Goal: Task Accomplishment & Management: Complete application form

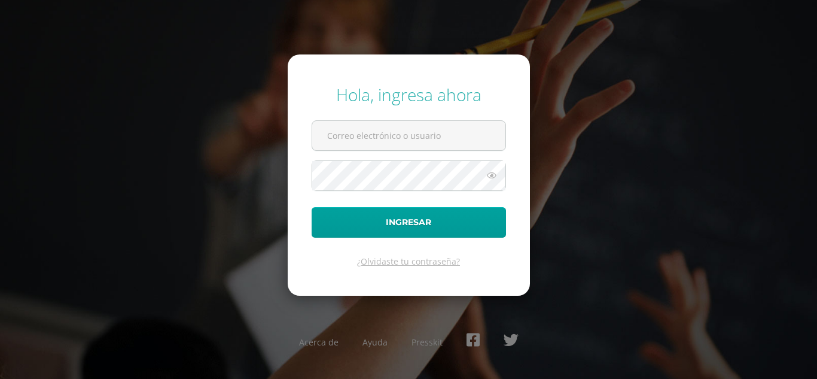
type input "[EMAIL_ADDRESS][DOMAIN_NAME]"
click at [488, 177] on icon at bounding box center [492, 175] width 16 height 14
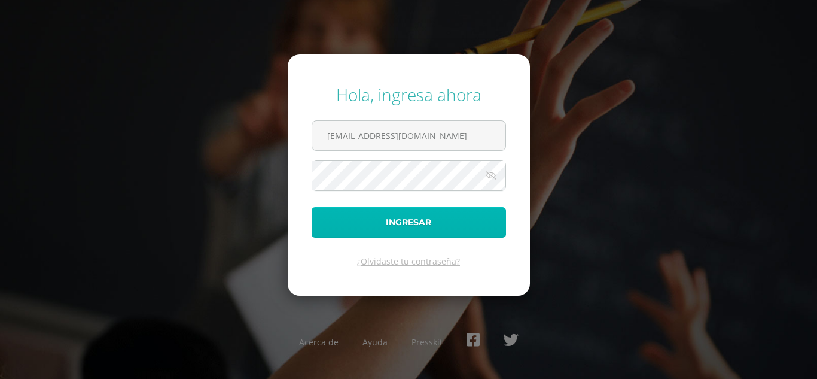
click at [434, 226] on button "Ingresar" at bounding box center [409, 222] width 194 height 31
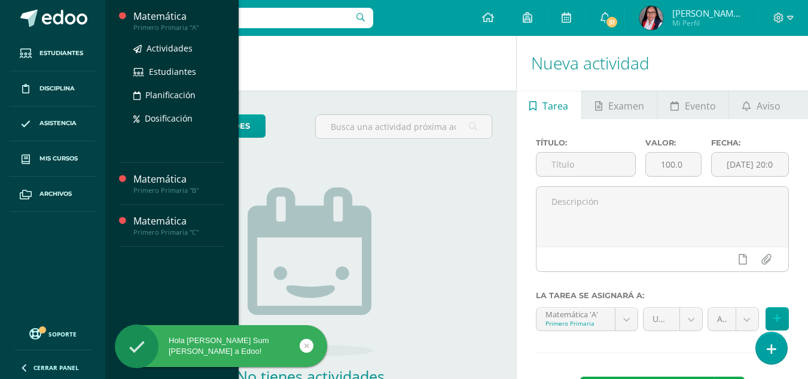
click at [159, 14] on div "Matemática" at bounding box center [178, 17] width 91 height 14
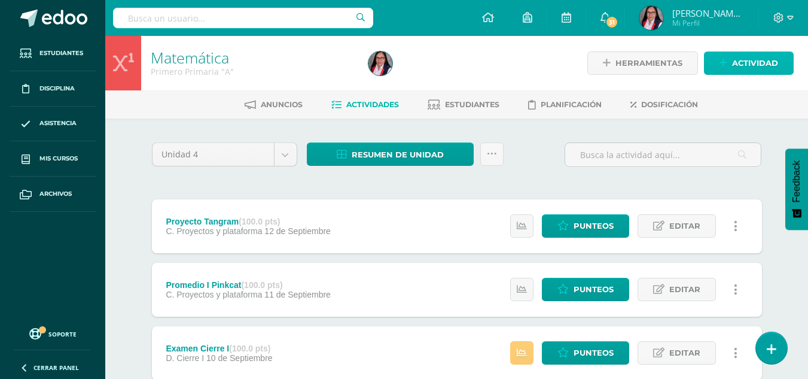
click at [754, 63] on span "Actividad" at bounding box center [755, 63] width 46 height 22
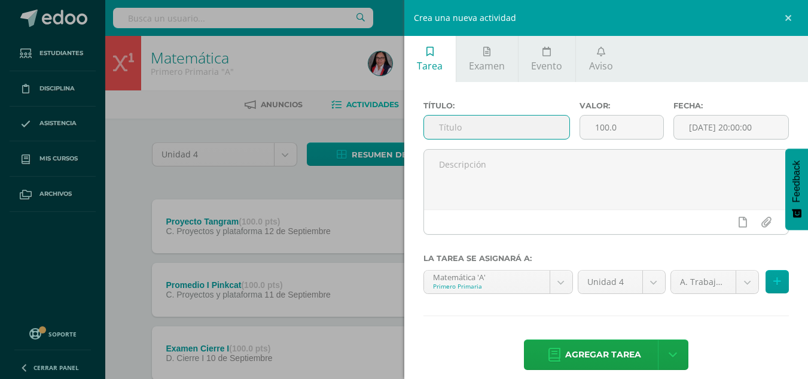
click at [443, 123] on input "text" at bounding box center [496, 126] width 145 height 23
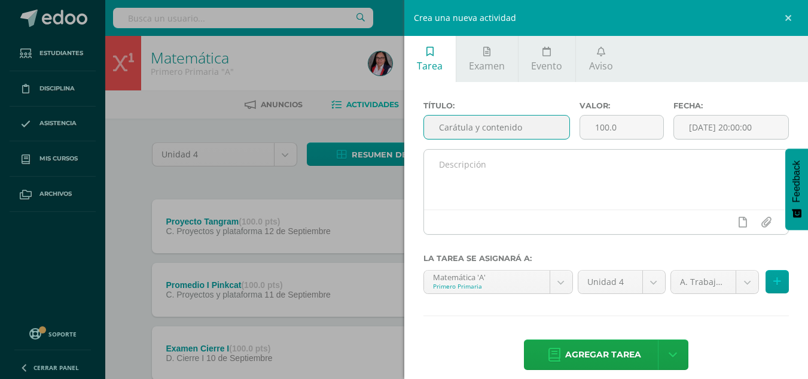
type input "Carátula y contenido"
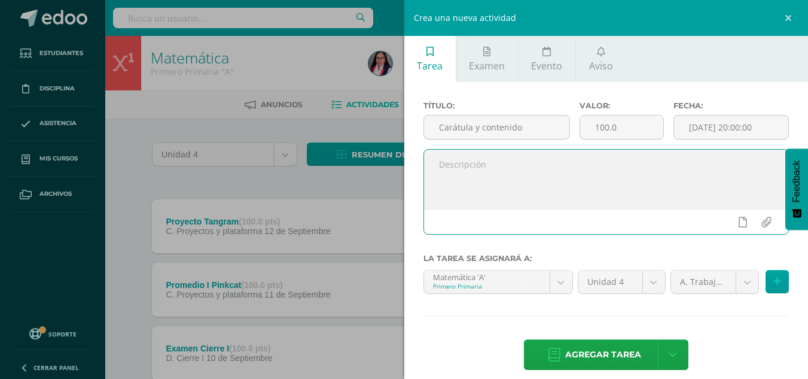
click at [529, 168] on textarea at bounding box center [606, 180] width 365 height 60
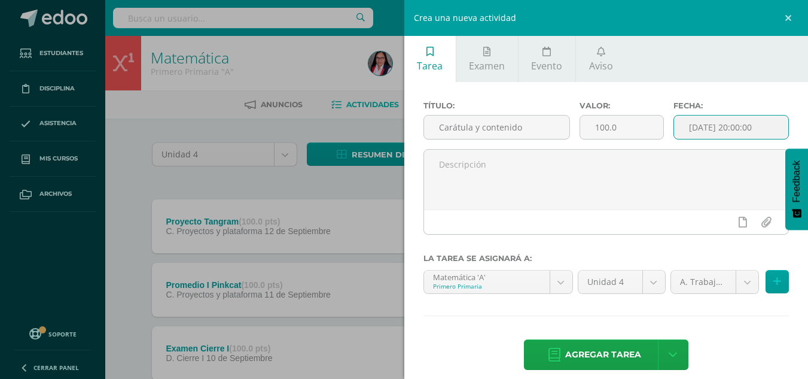
click at [727, 130] on input "[DATE] 20:00:00" at bounding box center [731, 126] width 114 height 23
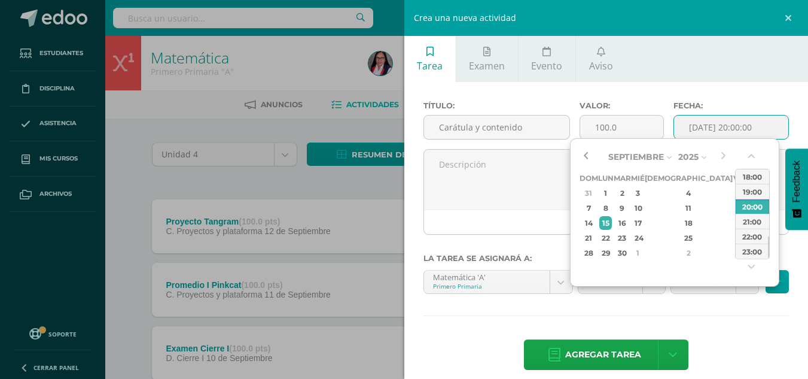
click at [586, 152] on button "button" at bounding box center [586, 157] width 12 height 18
click at [679, 208] on div "7" at bounding box center [689, 208] width 71 height 14
type input "2025-08-07 20:00"
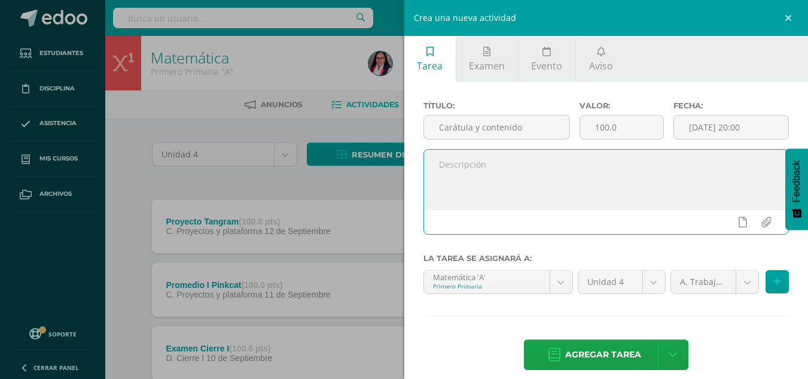
click at [494, 162] on textarea at bounding box center [606, 180] width 365 height 60
type textarea "Cuaderno"
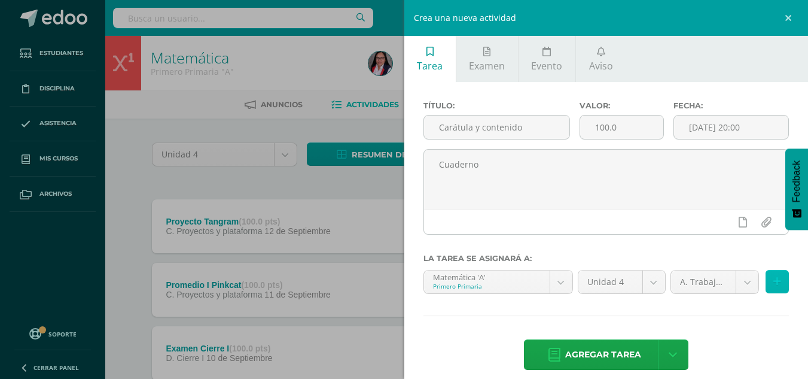
click at [774, 285] on icon at bounding box center [778, 281] width 8 height 10
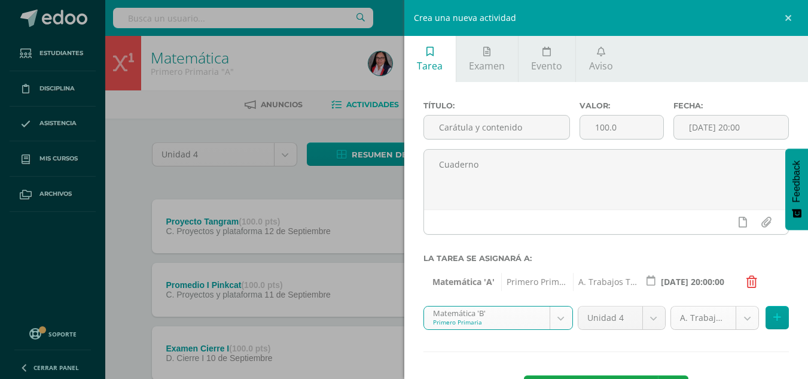
click at [774, 314] on icon at bounding box center [778, 317] width 8 height 10
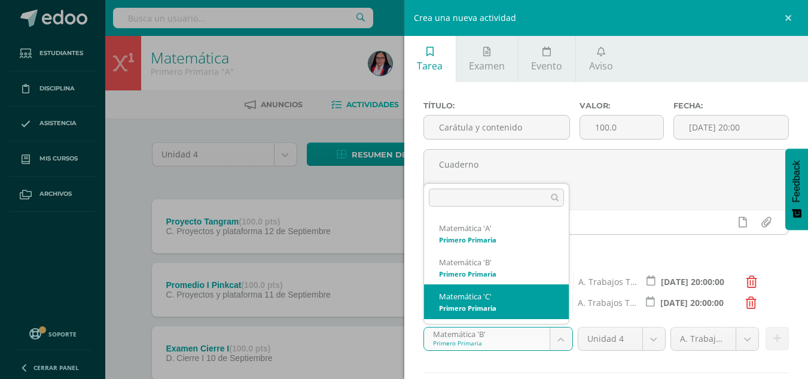
select select "210355"
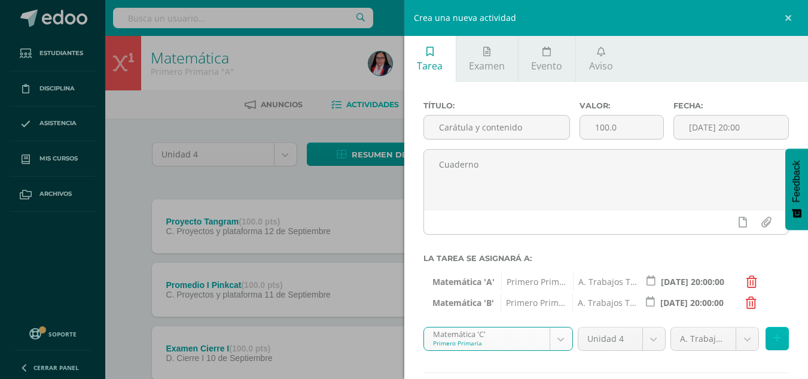
click at [774, 343] on icon at bounding box center [778, 338] width 8 height 10
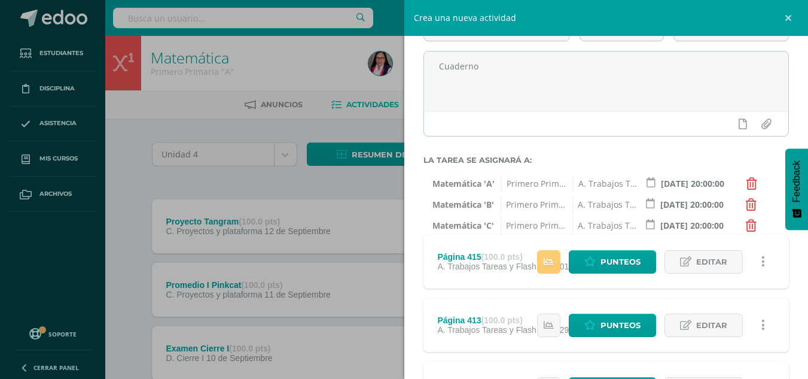
scroll to position [36, 0]
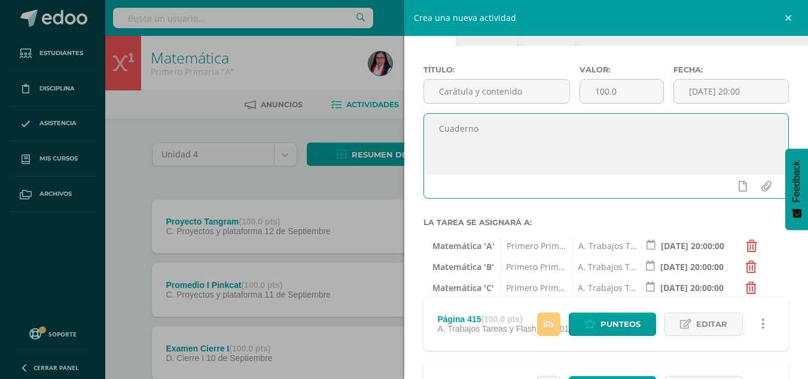
click at [606, 160] on textarea "Cuaderno" at bounding box center [606, 144] width 365 height 60
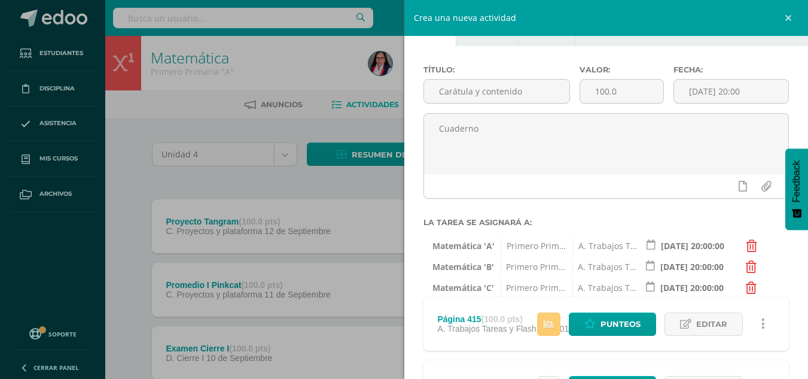
click at [775, 234] on div "Matemática 'A' Primero Primaria A. Trabajos Tareas y Flash Math (45.0%) 2025-08…" at bounding box center [607, 243] width 366 height 18
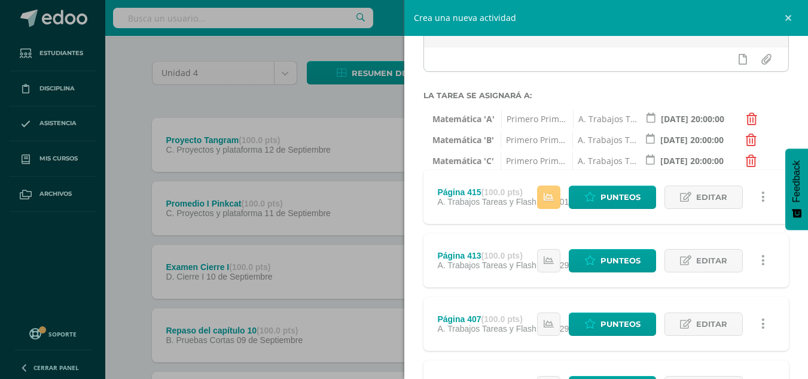
scroll to position [157, 0]
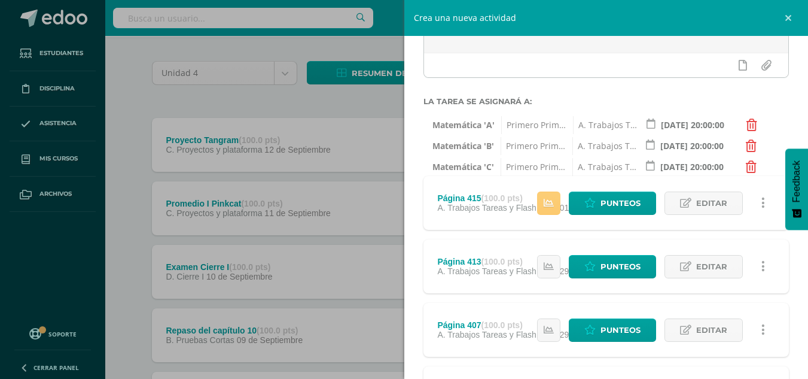
click at [645, 65] on div at bounding box center [606, 65] width 365 height 25
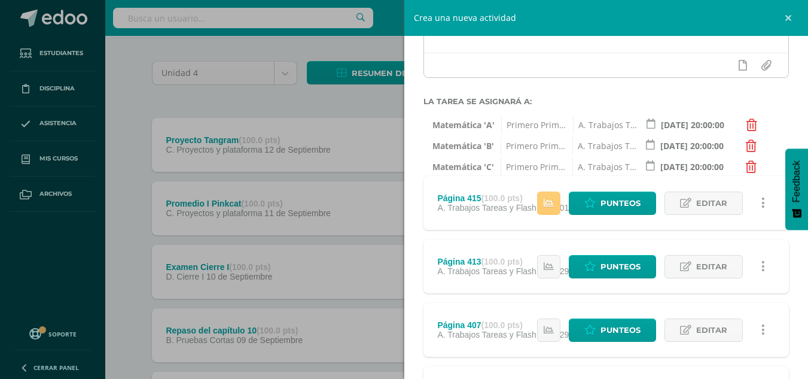
click at [645, 65] on div at bounding box center [606, 65] width 365 height 25
click at [598, 93] on div at bounding box center [605, 92] width 366 height 10
click at [584, 114] on div "Matemática 'A' Primero Primaria A. Trabajos Tareas y Flash Math (45.0%) 2025-08…" at bounding box center [607, 122] width 366 height 18
click at [755, 166] on icon at bounding box center [751, 167] width 11 height 12
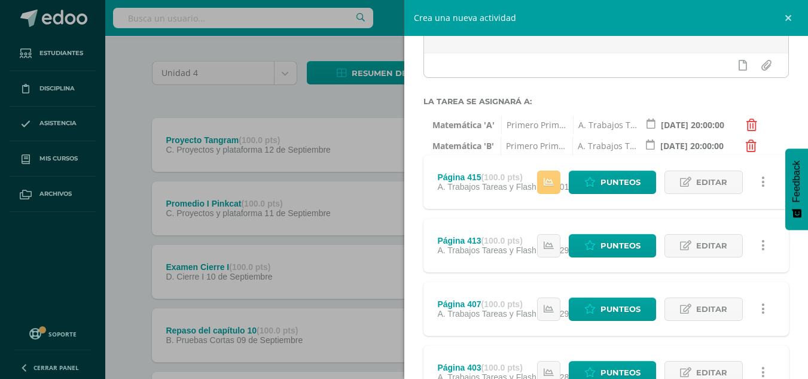
click at [750, 144] on icon at bounding box center [751, 146] width 11 height 12
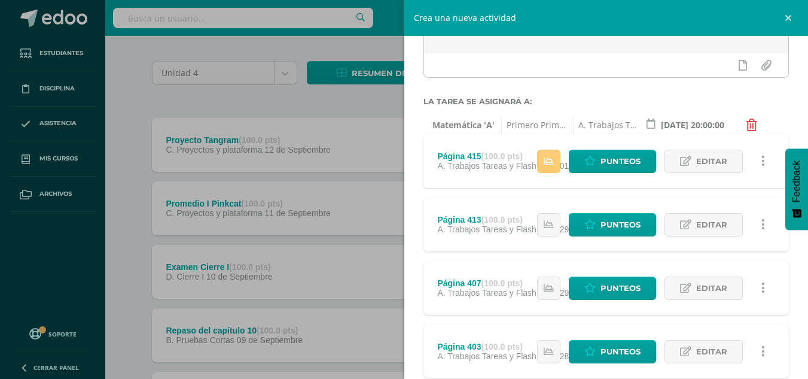
click at [753, 120] on icon at bounding box center [752, 125] width 11 height 12
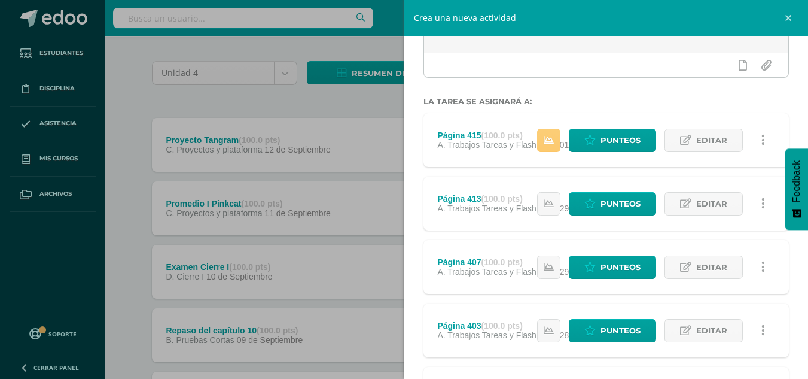
click at [776, 125] on div "Estatus de Actividad: 0 Estudiantes sin calificar 2 Estudiantes con cero Media …" at bounding box center [654, 140] width 270 height 54
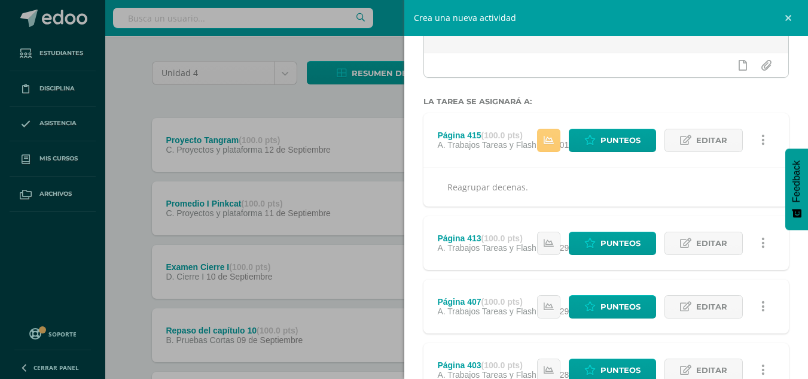
click at [732, 105] on label "La tarea se asignará a:" at bounding box center [607, 101] width 366 height 9
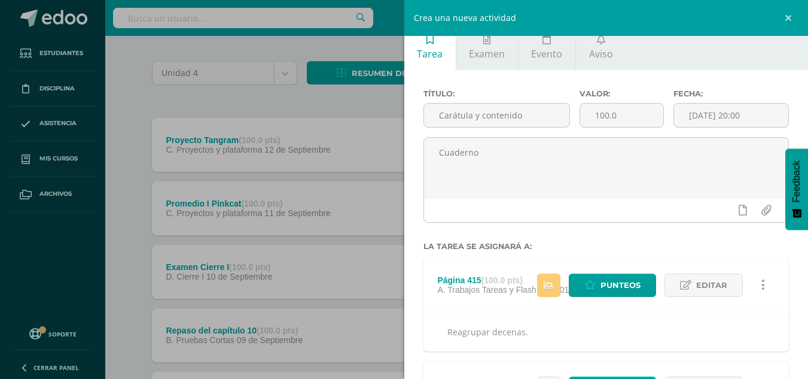
scroll to position [0, 0]
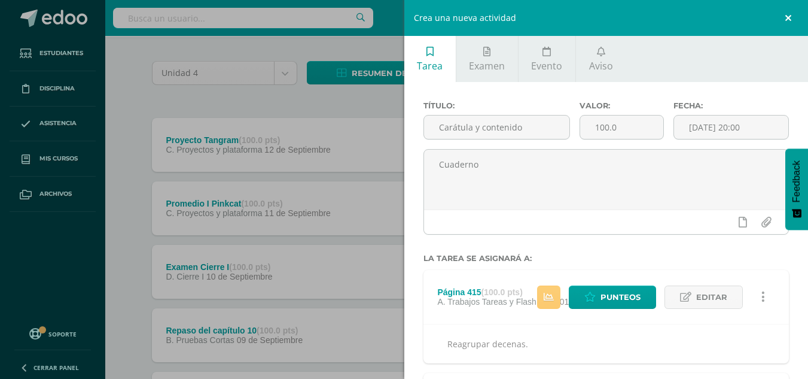
click at [787, 13] on link at bounding box center [791, 18] width 36 height 36
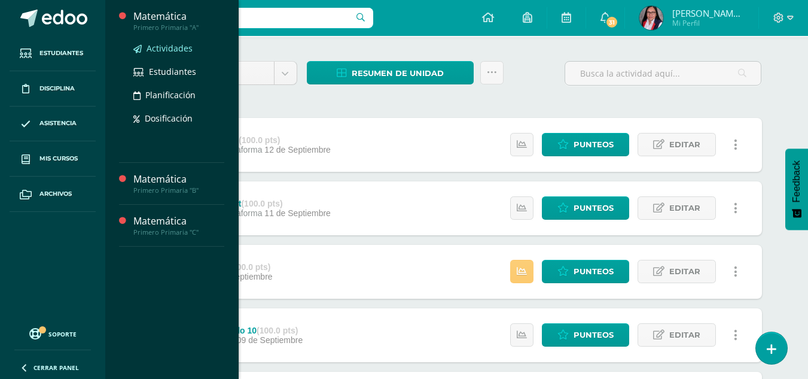
click at [177, 47] on span "Actividades" at bounding box center [170, 47] width 46 height 11
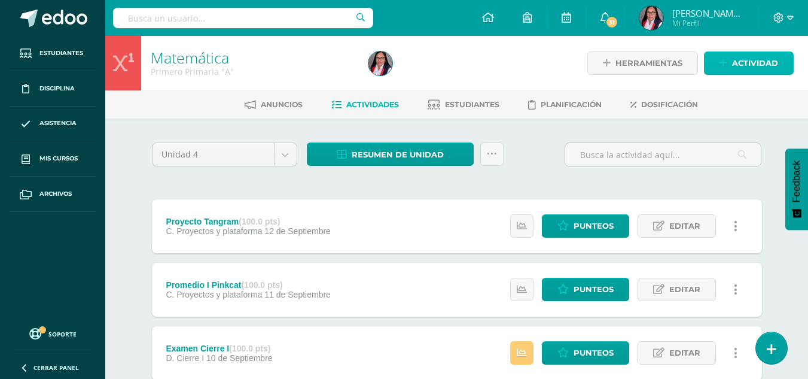
click at [734, 63] on span "Actividad" at bounding box center [755, 63] width 46 height 22
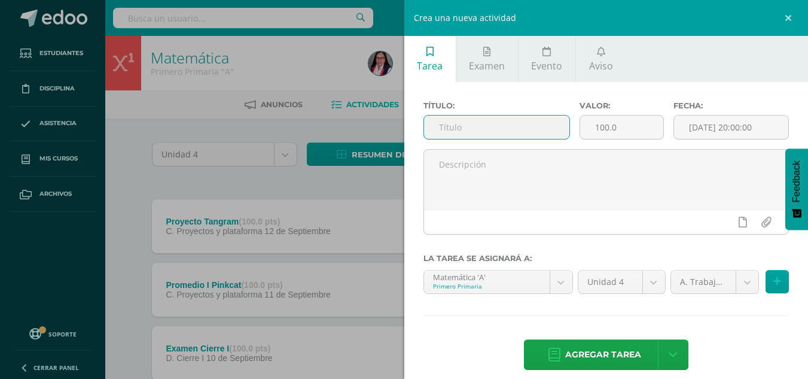
click at [475, 125] on input "text" at bounding box center [496, 126] width 145 height 23
type input "Carátula y contenido"
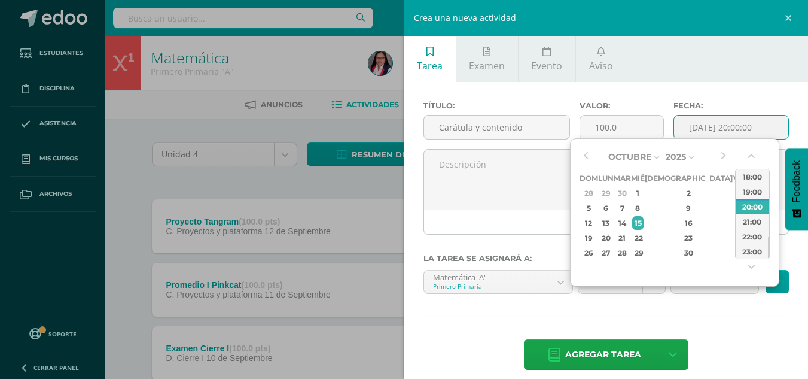
click at [710, 127] on input "[DATE] 20:00:00" at bounding box center [731, 126] width 114 height 23
click at [583, 154] on button "button" at bounding box center [586, 157] width 12 height 18
click at [674, 208] on div "7" at bounding box center [689, 208] width 71 height 14
type input "2025-08-07 20:00"
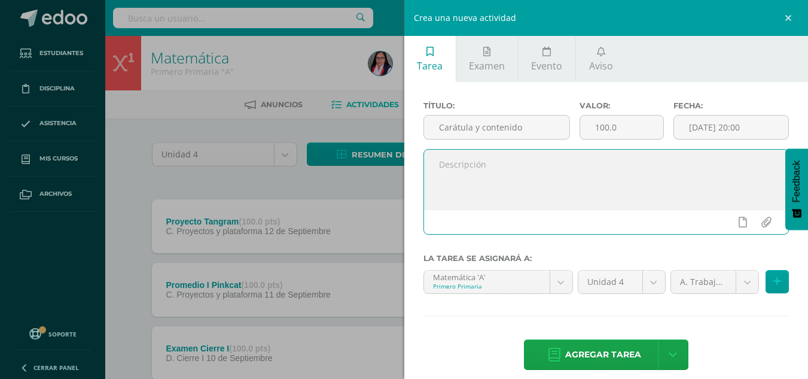
click at [512, 159] on textarea at bounding box center [606, 180] width 365 height 60
type textarea "Cuaderno"
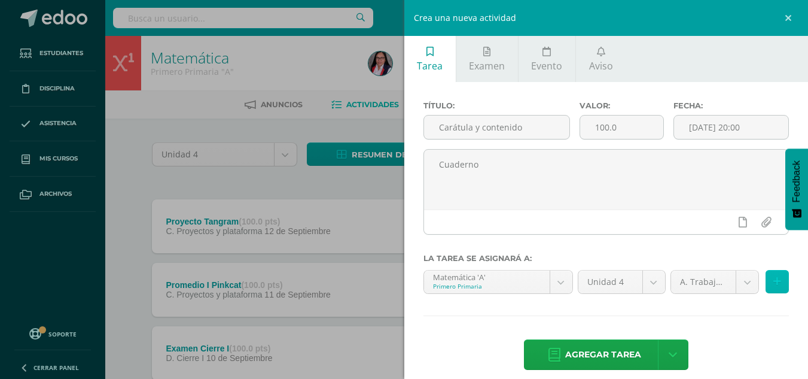
click at [766, 279] on button at bounding box center [777, 281] width 23 height 23
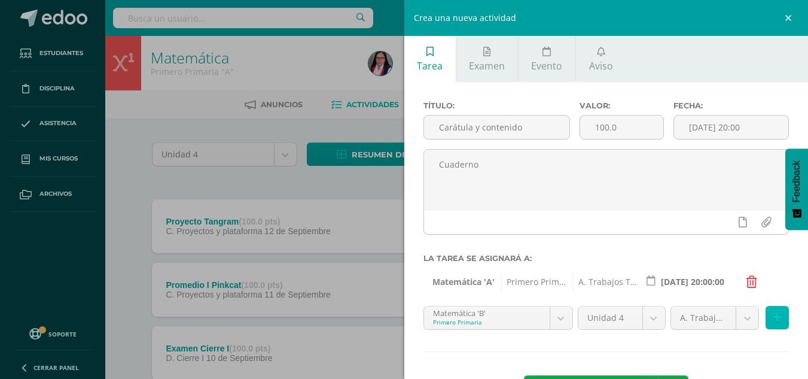
click at [774, 317] on icon at bounding box center [778, 317] width 8 height 10
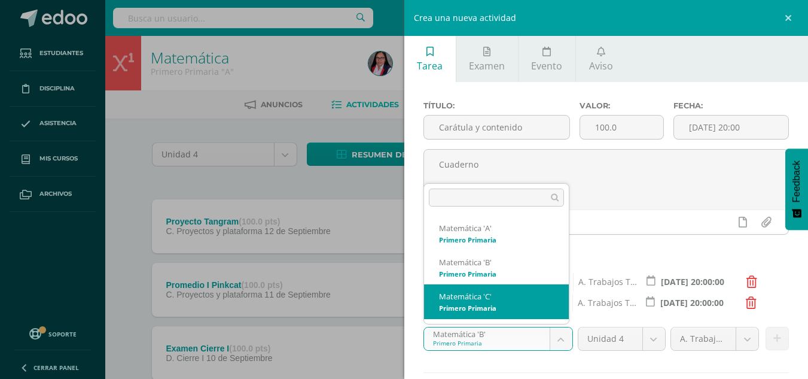
select select "210355"
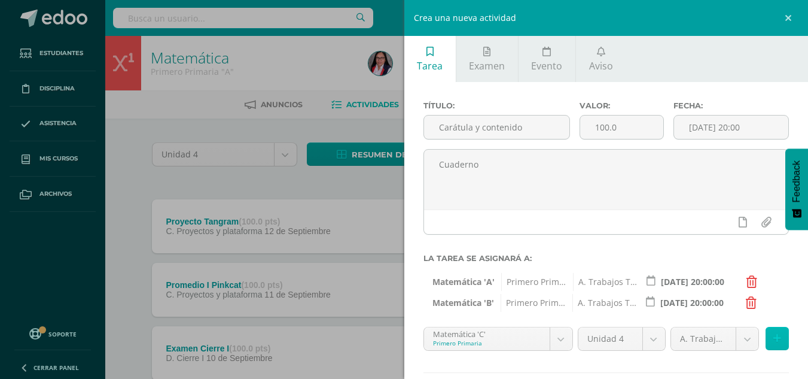
click at [774, 339] on icon at bounding box center [778, 338] width 8 height 10
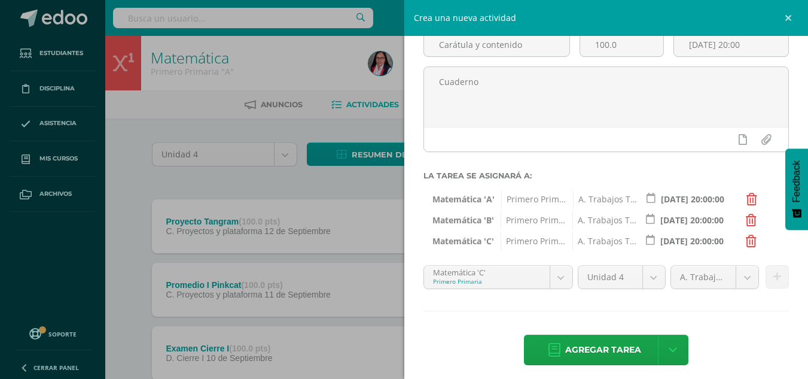
scroll to position [90, 0]
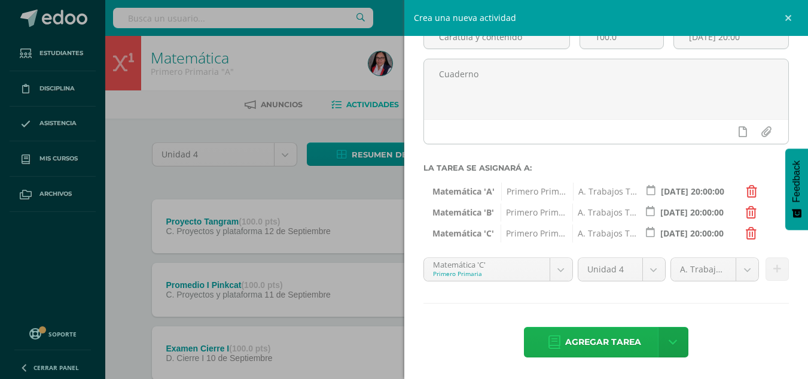
click at [586, 346] on span "Agregar tarea" at bounding box center [603, 341] width 76 height 29
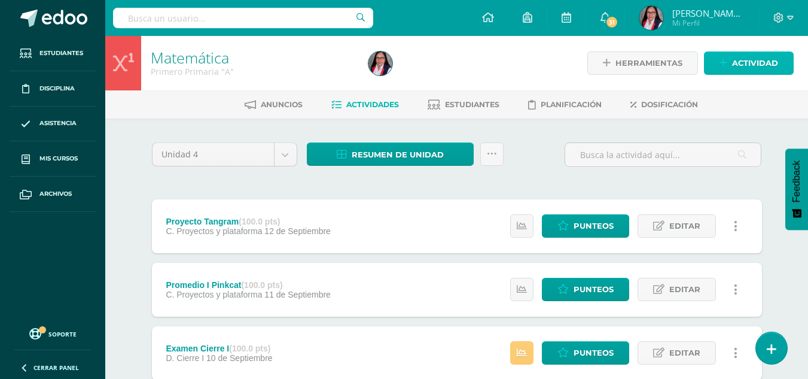
click at [751, 56] on span "Actividad" at bounding box center [755, 63] width 46 height 22
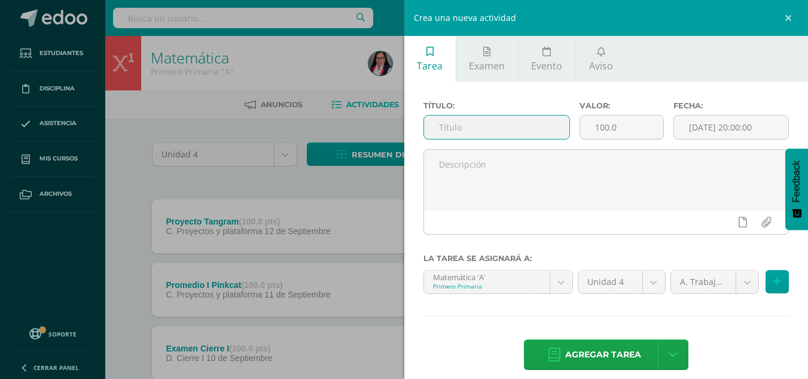
click at [469, 130] on input "text" at bounding box center [496, 126] width 145 height 23
type input "Modelos de problemas"
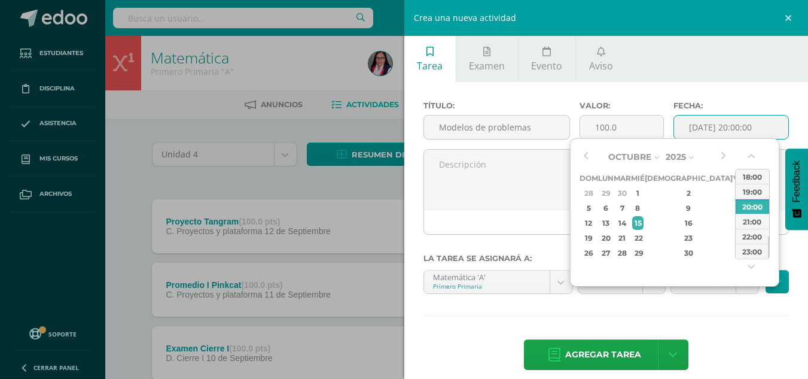
click at [725, 127] on input "[DATE] 20:00:00" at bounding box center [731, 126] width 114 height 23
click at [583, 155] on button "button" at bounding box center [586, 157] width 12 height 18
click at [734, 206] on div "8" at bounding box center [739, 208] width 11 height 14
type input "2025-08-08 20:00"
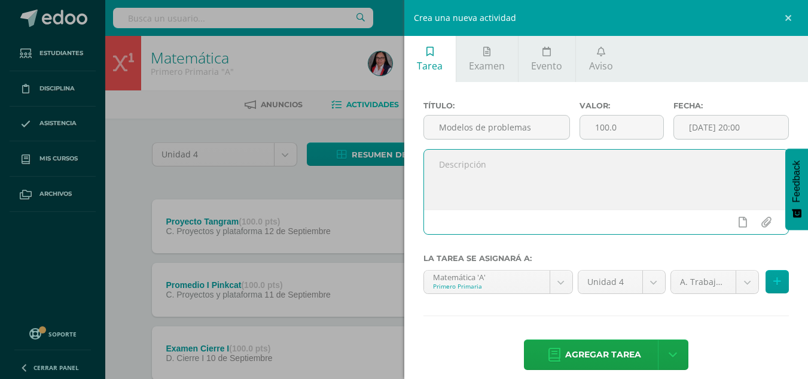
click at [482, 171] on textarea at bounding box center [606, 180] width 365 height 60
type textarea "p. 346, 347"
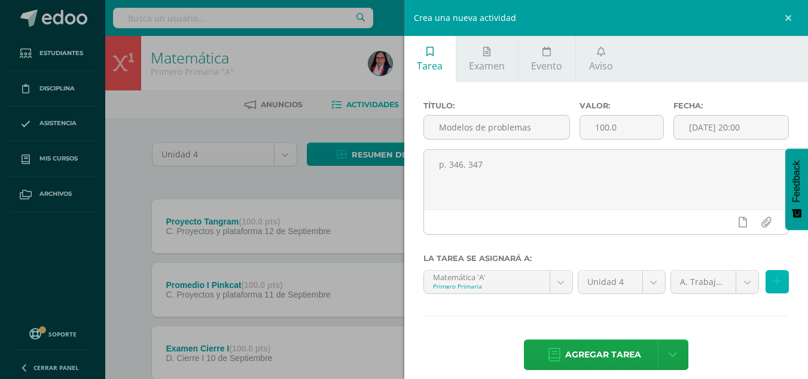
click at [773, 278] on button at bounding box center [777, 281] width 23 height 23
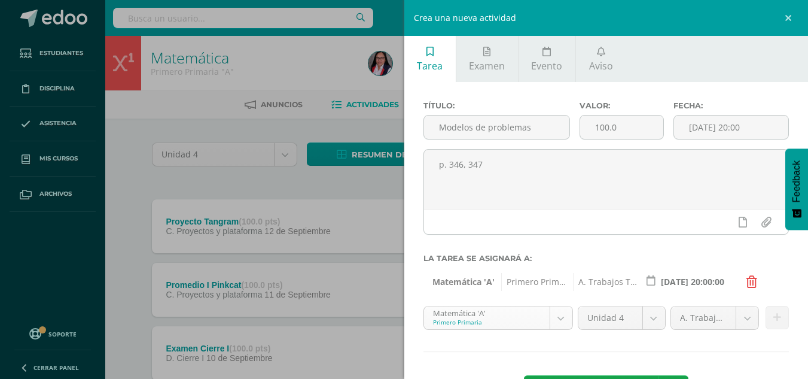
click at [774, 316] on icon at bounding box center [778, 317] width 8 height 10
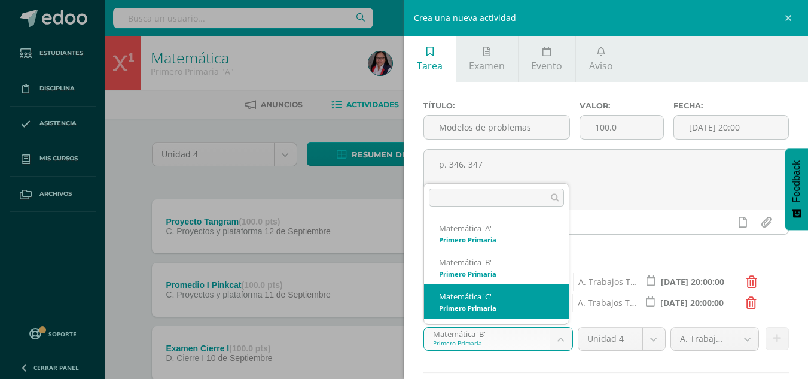
select select "210355"
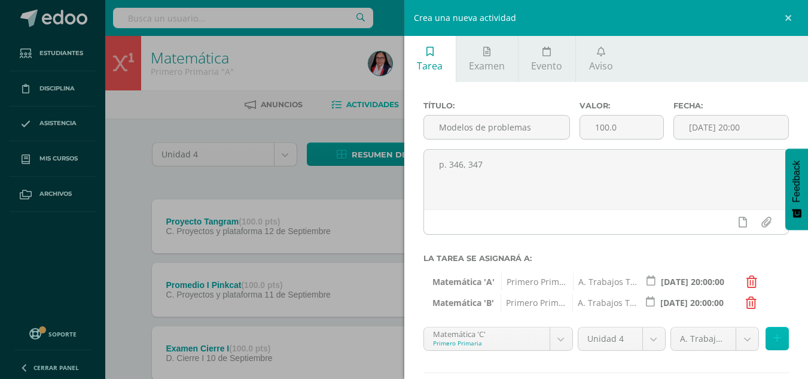
click at [774, 342] on icon at bounding box center [778, 338] width 8 height 10
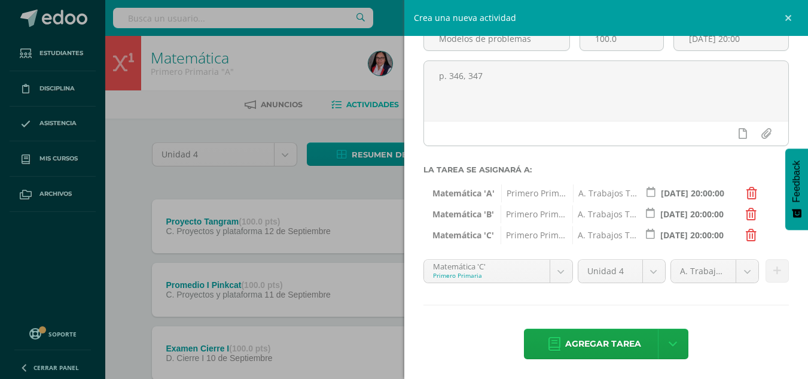
scroll to position [90, 0]
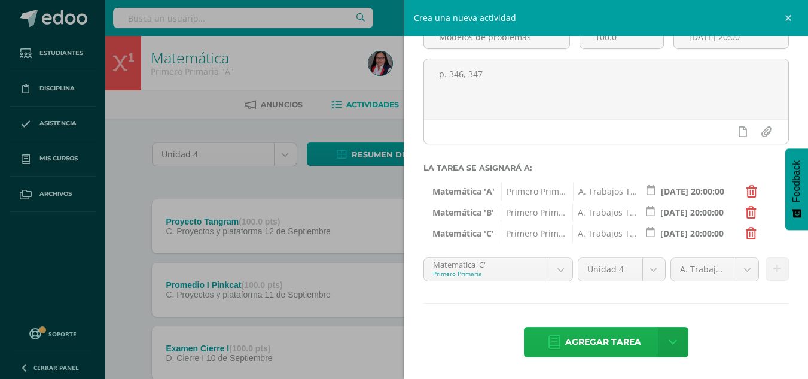
click at [600, 332] on span "Agregar tarea" at bounding box center [603, 341] width 76 height 29
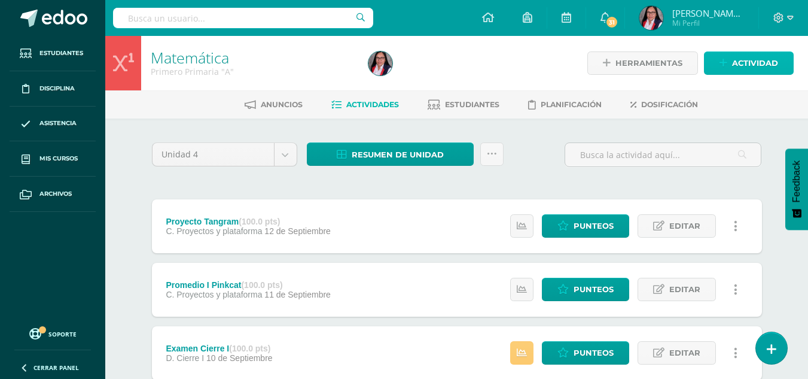
click at [738, 59] on span "Actividad" at bounding box center [755, 63] width 46 height 22
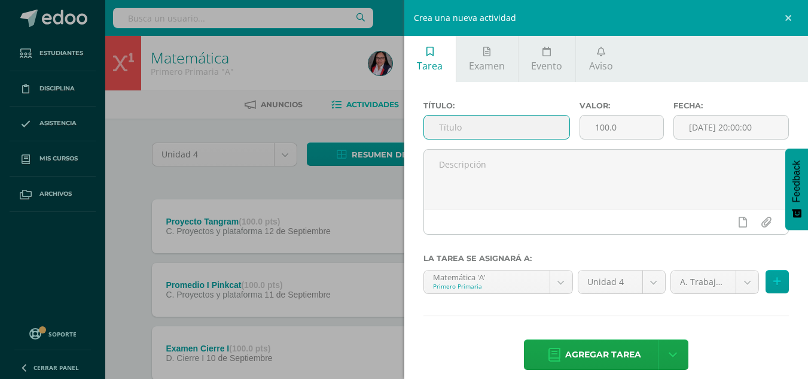
click at [513, 124] on input "text" at bounding box center [496, 126] width 145 height 23
type input "Escribir problemas"
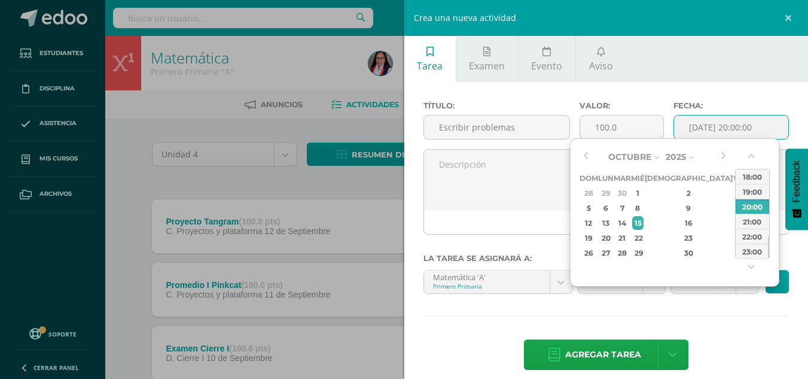
click at [721, 126] on input "[DATE] 20:00:00" at bounding box center [731, 126] width 114 height 23
click at [588, 157] on button "button" at bounding box center [586, 157] width 12 height 18
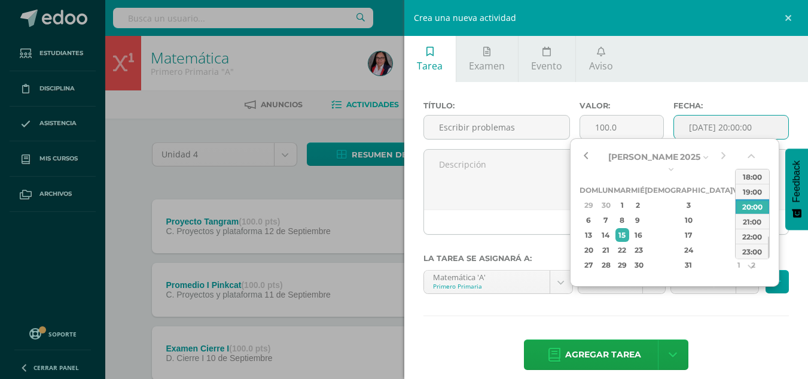
click at [588, 157] on button "button" at bounding box center [586, 157] width 12 height 18
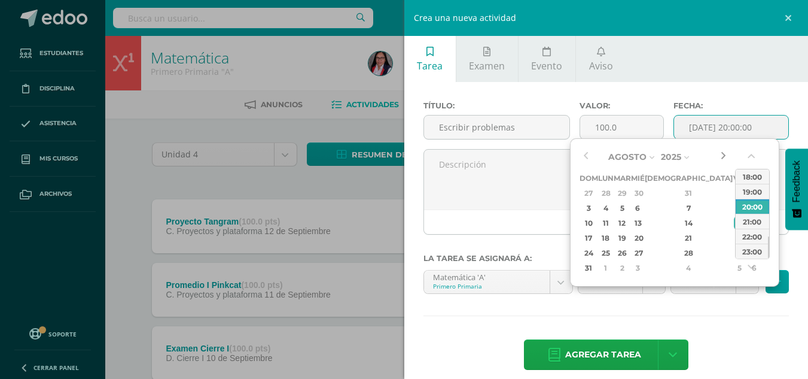
click at [720, 152] on button "button" at bounding box center [723, 157] width 12 height 18
click at [630, 208] on div "5" at bounding box center [623, 208] width 14 height 14
type input "[DATE] 20:00"
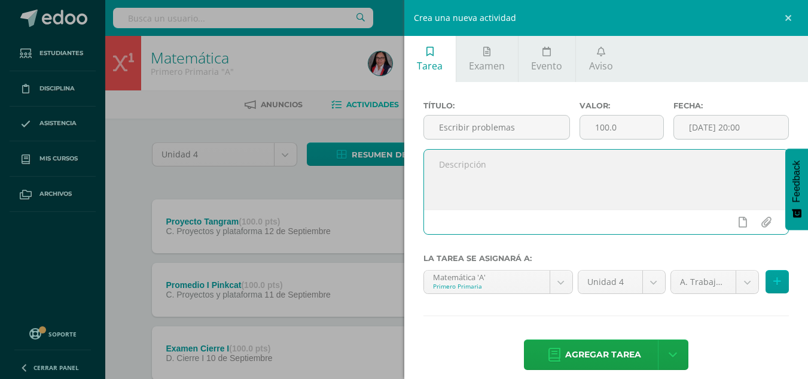
click at [534, 199] on textarea at bounding box center [606, 180] width 365 height 60
type textarea "p. 352, 353"
click at [774, 280] on icon at bounding box center [778, 281] width 8 height 10
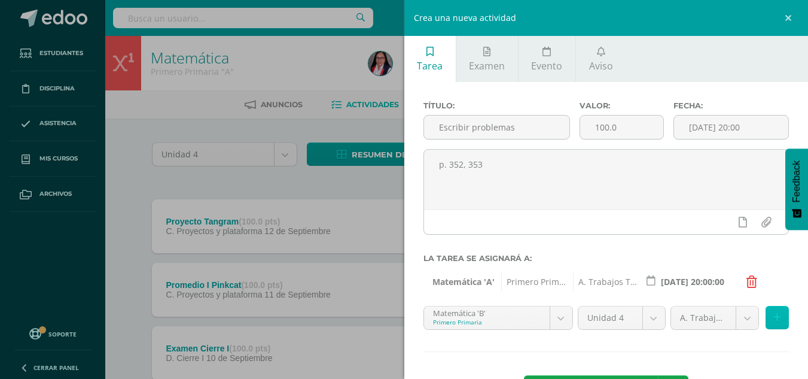
click at [774, 315] on icon at bounding box center [778, 317] width 8 height 10
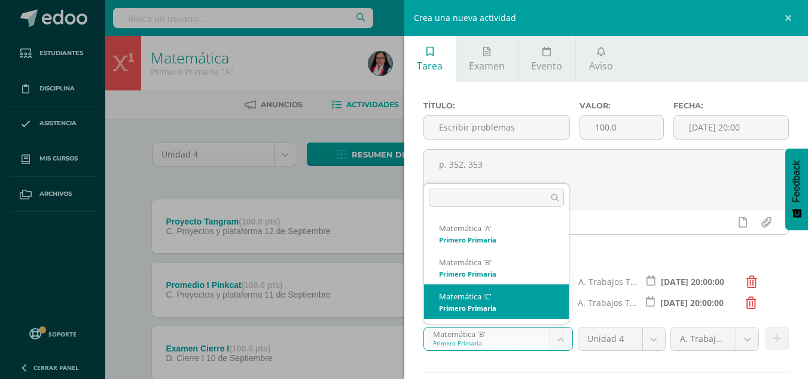
select select "210355"
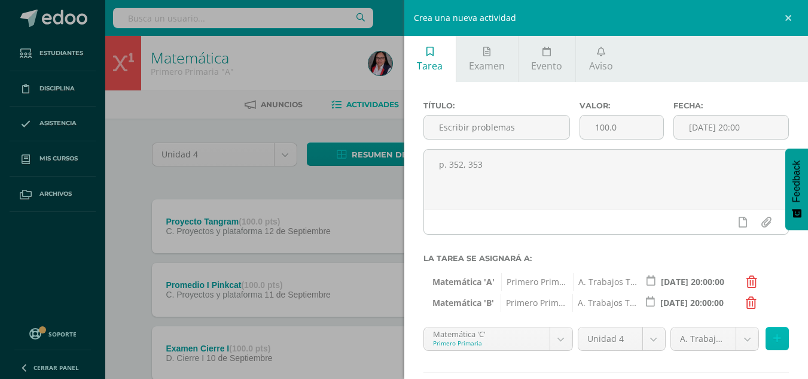
click at [774, 337] on icon at bounding box center [778, 338] width 8 height 10
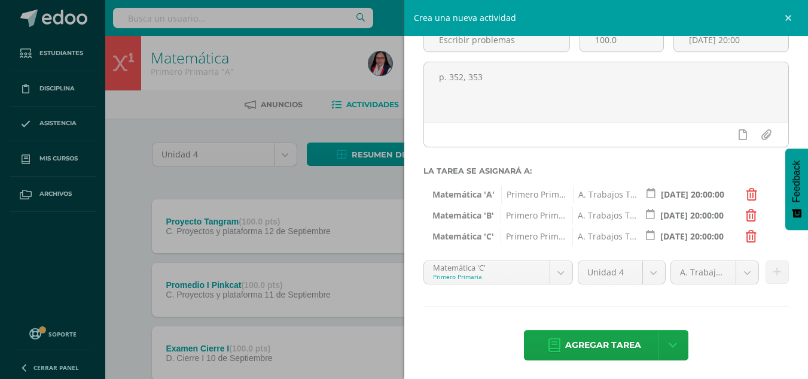
scroll to position [90, 0]
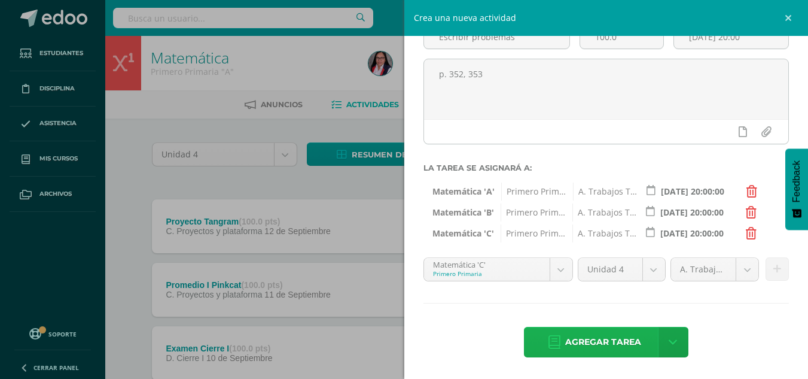
click at [586, 336] on span "Agregar tarea" at bounding box center [603, 341] width 76 height 29
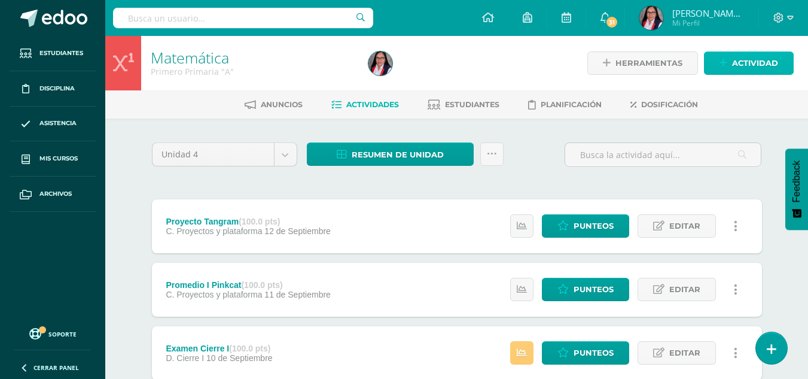
click at [749, 62] on span "Actividad" at bounding box center [755, 63] width 46 height 22
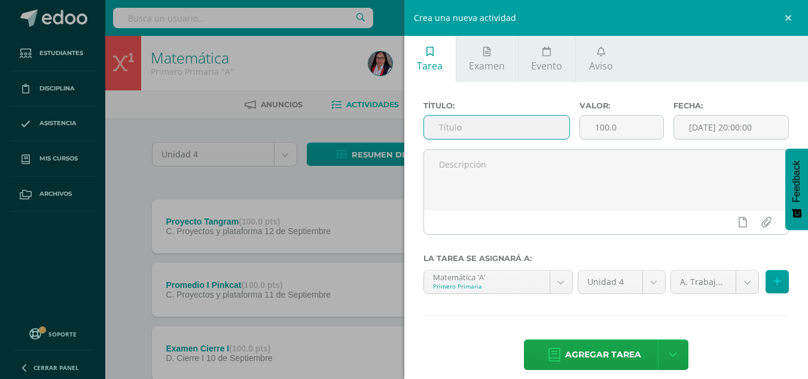
click at [468, 124] on input "text" at bounding box center [496, 126] width 145 height 23
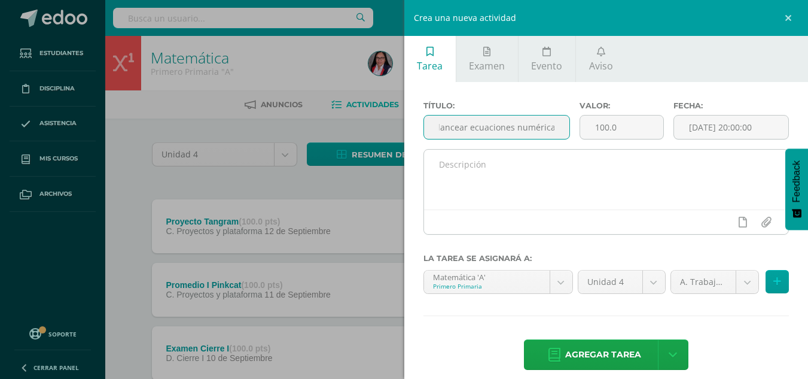
scroll to position [0, 16]
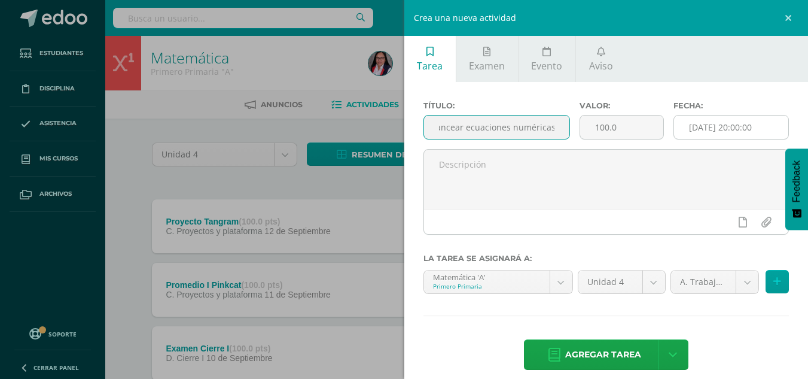
type input "Balancear ecuaciones numéricas"
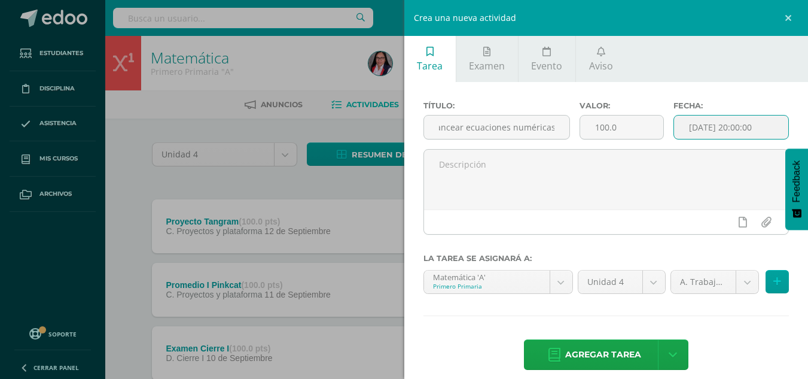
scroll to position [0, 0]
click at [710, 129] on input "[DATE] 20:00:00" at bounding box center [731, 126] width 114 height 23
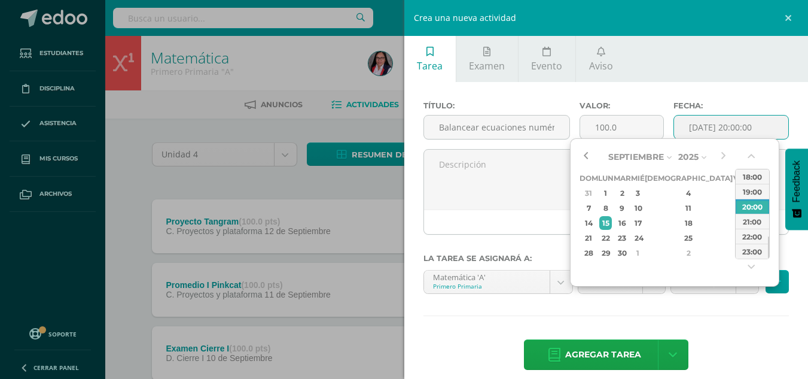
click at [585, 150] on button "button" at bounding box center [586, 157] width 12 height 18
click at [734, 208] on div "8" at bounding box center [739, 208] width 11 height 14
type input "2025-08-08 20:00"
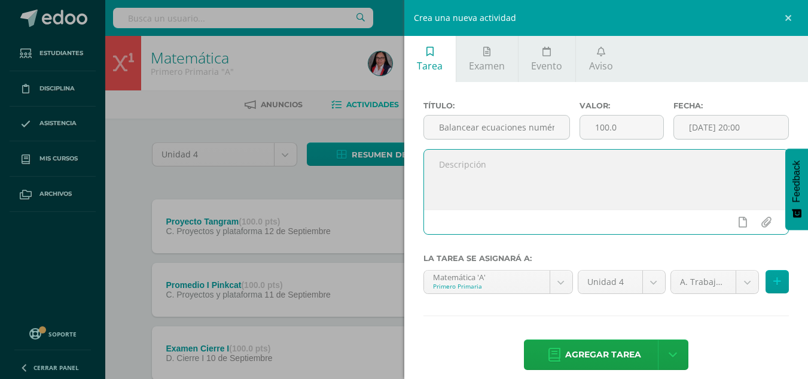
click at [455, 161] on textarea at bounding box center [606, 180] width 365 height 60
type textarea "3"
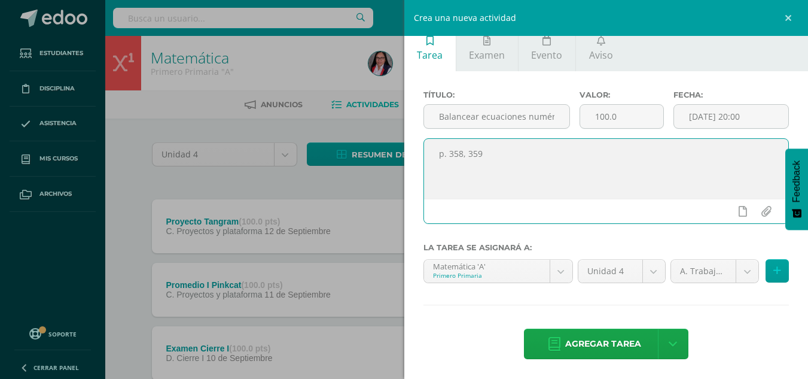
scroll to position [9, 0]
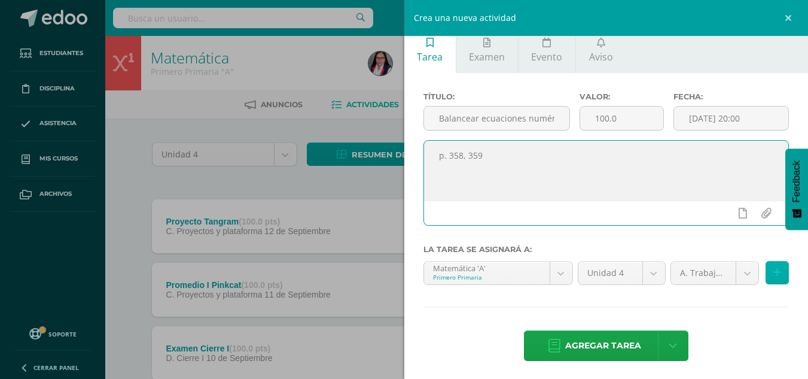
type textarea "p. 358, 359"
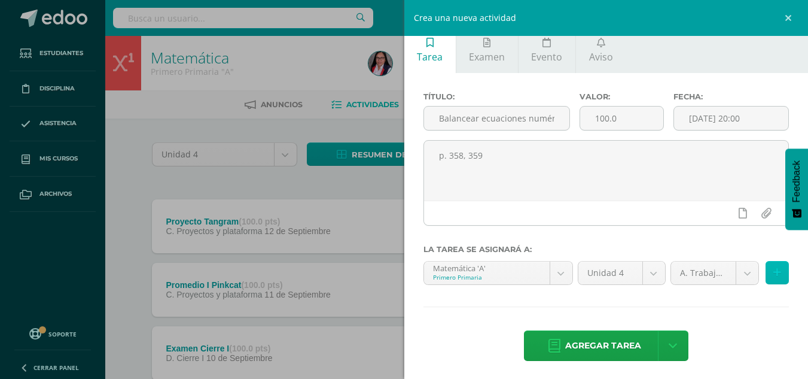
click at [766, 265] on button at bounding box center [777, 272] width 23 height 23
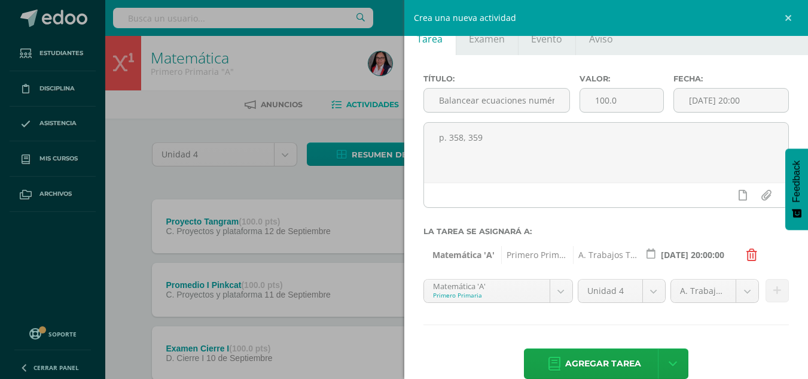
scroll to position [48, 0]
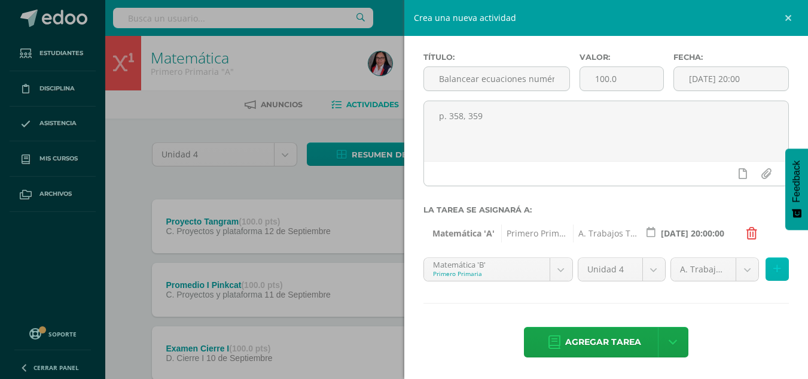
click at [774, 272] on icon at bounding box center [778, 269] width 8 height 10
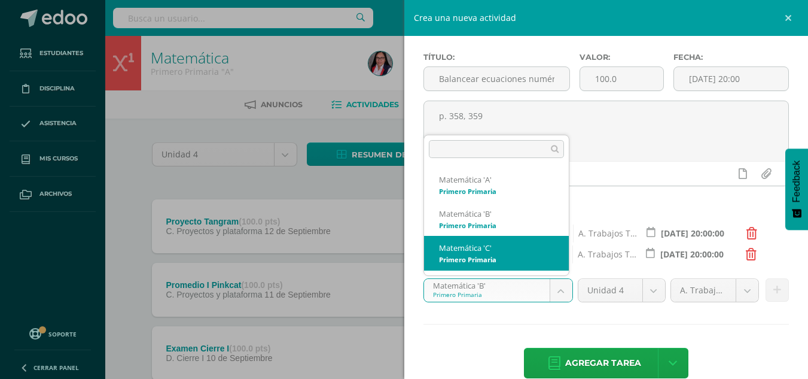
select select "210355"
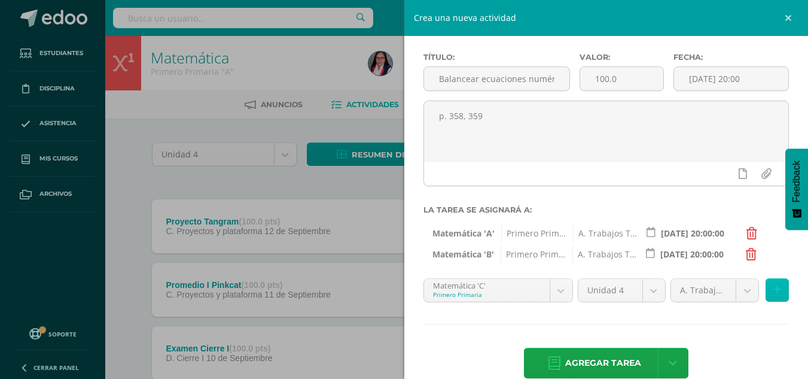
click at [774, 287] on icon at bounding box center [778, 290] width 8 height 10
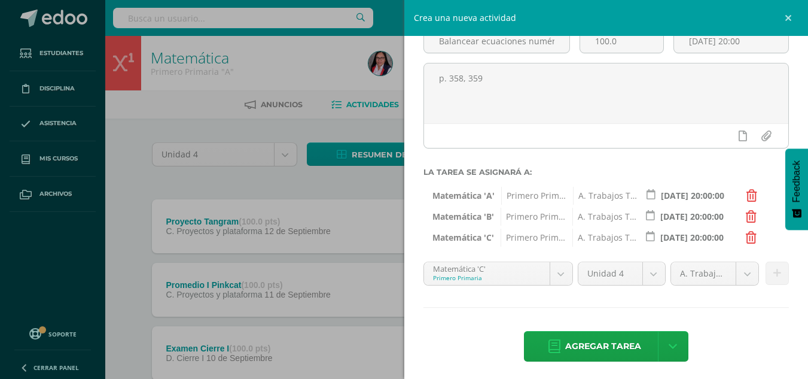
scroll to position [90, 0]
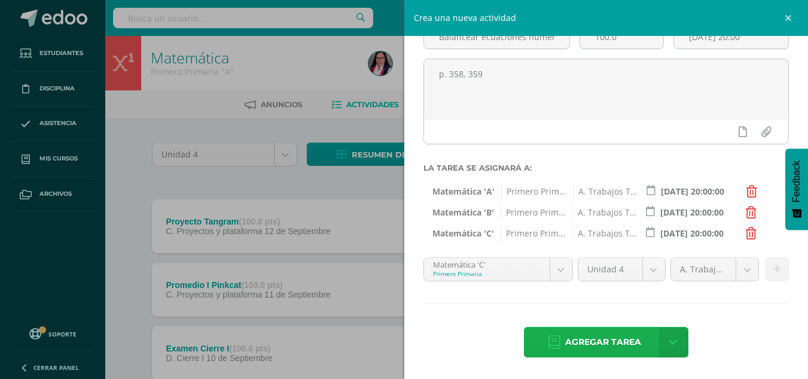
click at [592, 339] on span "Agregar tarea" at bounding box center [603, 341] width 76 height 29
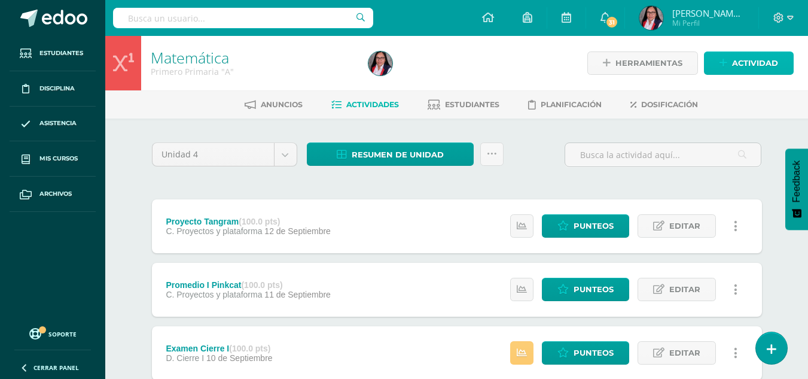
click at [764, 57] on span "Actividad" at bounding box center [755, 63] width 46 height 22
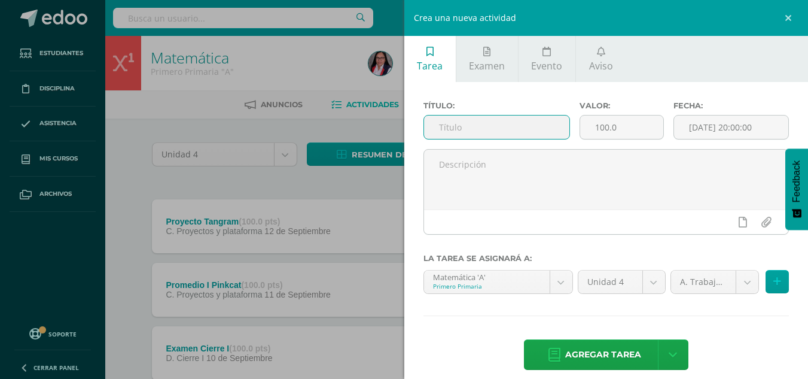
click at [471, 129] on input "text" at bounding box center [496, 126] width 145 height 23
type input "Balancear ecuaciones"
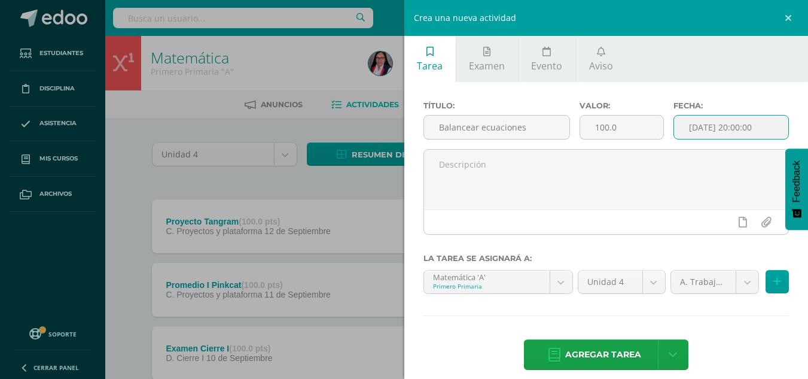
click at [704, 127] on input "[DATE] 20:00:00" at bounding box center [731, 126] width 114 height 23
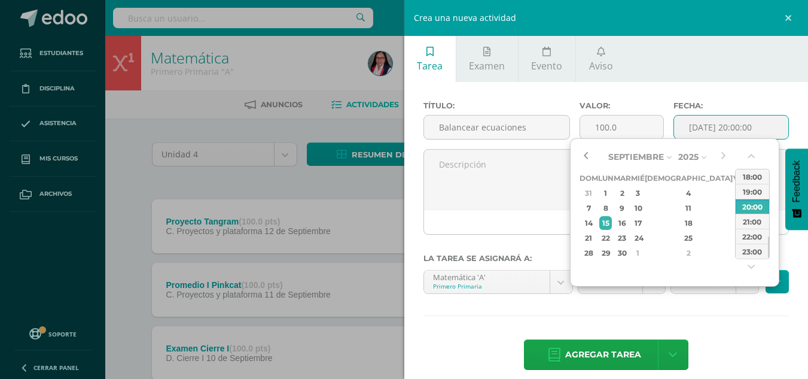
click at [583, 153] on button "button" at bounding box center [586, 157] width 12 height 18
click at [612, 225] on div "11" at bounding box center [606, 223] width 13 height 14
type input "2025-08-11 20:00"
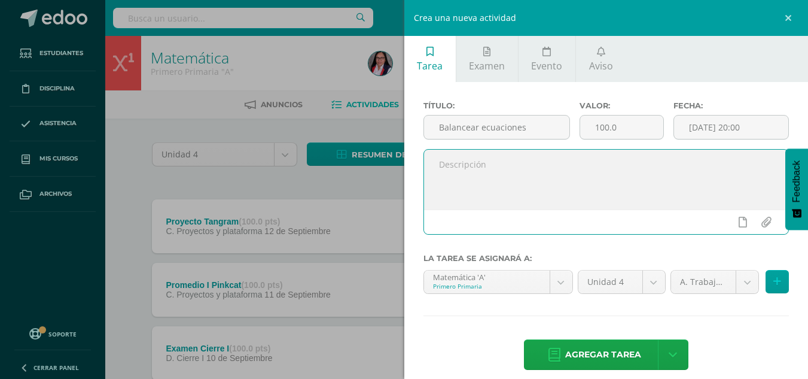
click at [488, 169] on textarea at bounding box center [606, 180] width 365 height 60
type textarea "Cuaderno."
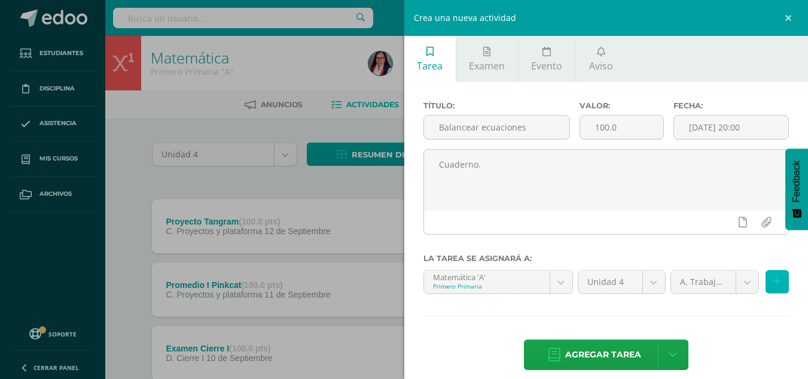
click at [774, 279] on icon at bounding box center [778, 281] width 8 height 10
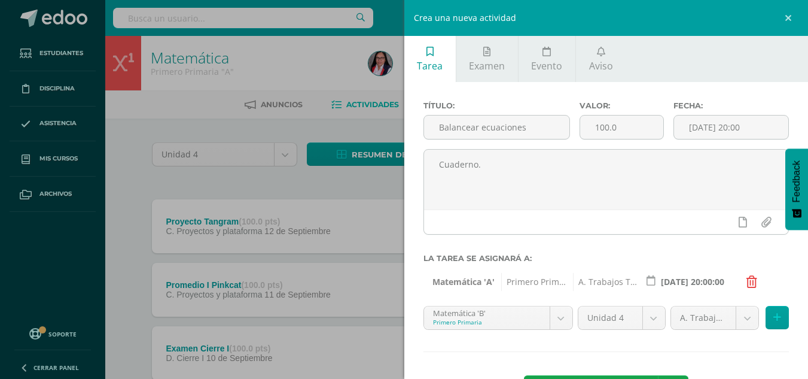
click at [774, 315] on icon at bounding box center [778, 317] width 8 height 10
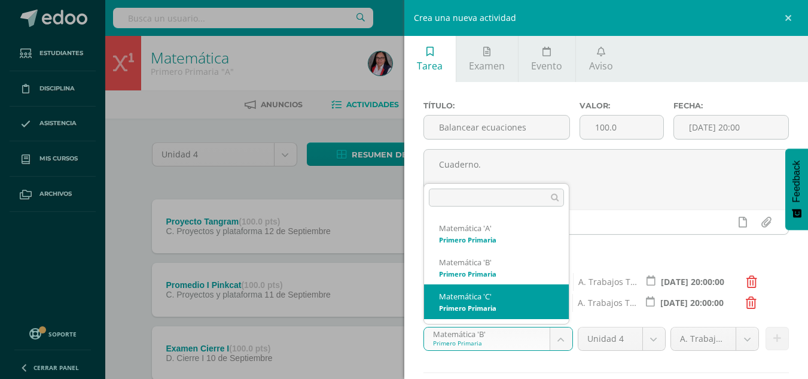
select select "210355"
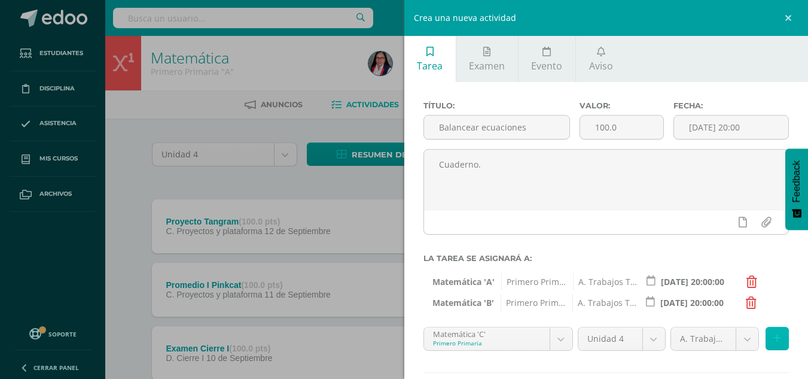
click at [774, 335] on icon at bounding box center [778, 338] width 8 height 10
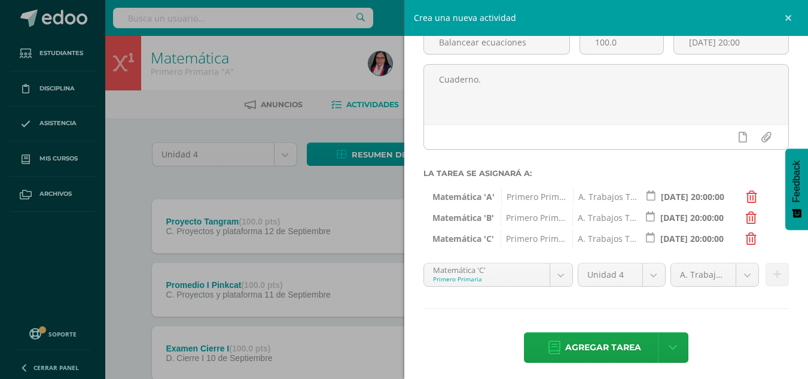
scroll to position [90, 0]
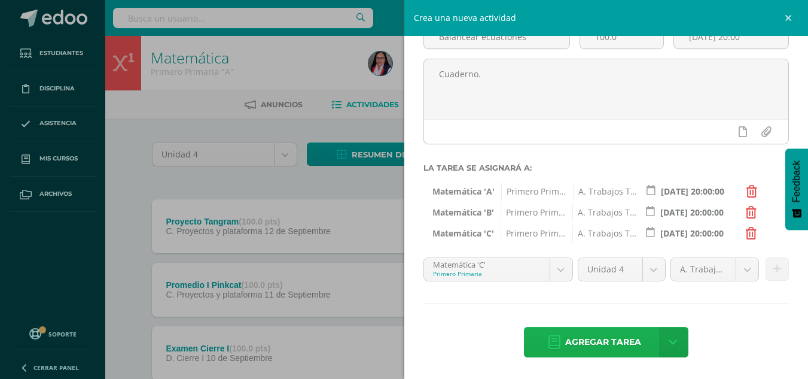
click at [591, 339] on span "Agregar tarea" at bounding box center [603, 341] width 76 height 29
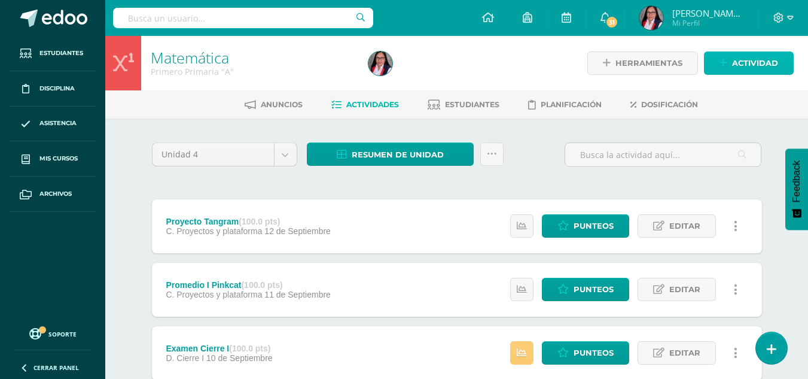
click at [749, 59] on span "Actividad" at bounding box center [755, 63] width 46 height 22
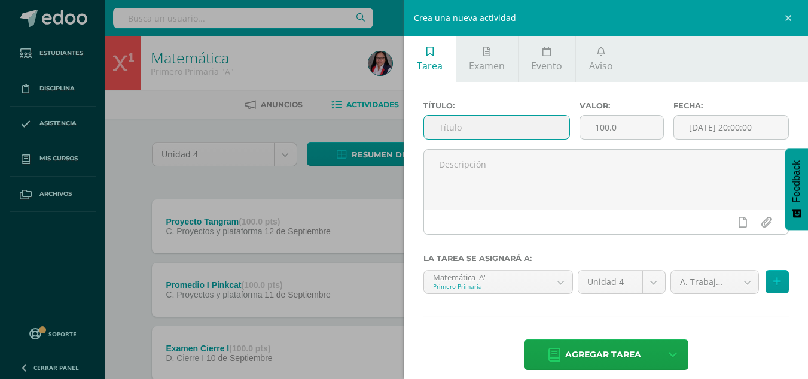
click at [454, 126] on input "text" at bounding box center [496, 126] width 145 height 23
type input "Igual y no igual"
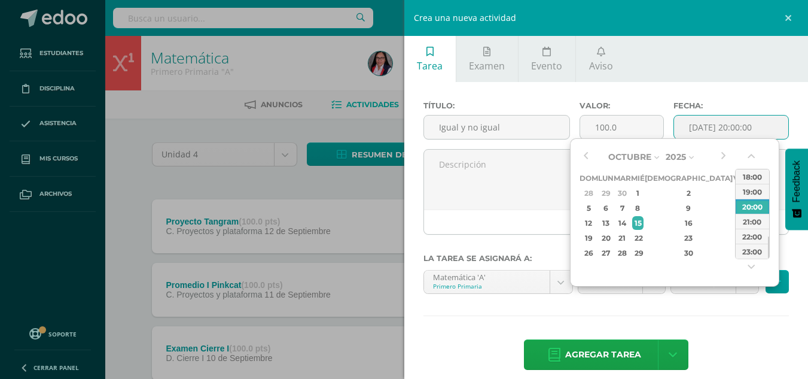
click at [729, 126] on input "[DATE] 20:00:00" at bounding box center [731, 126] width 114 height 23
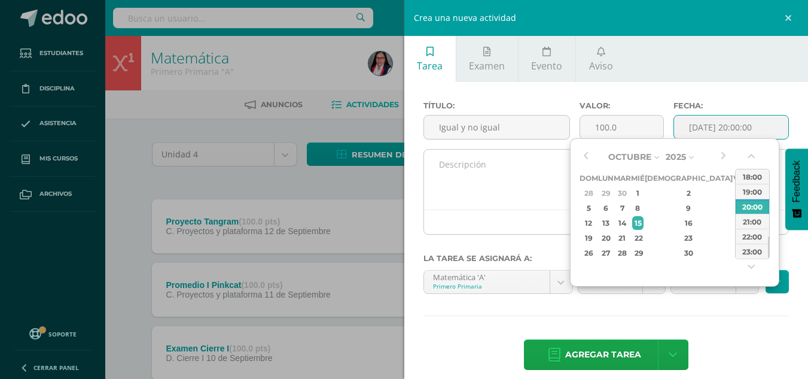
type input "[DATE] 20:00"
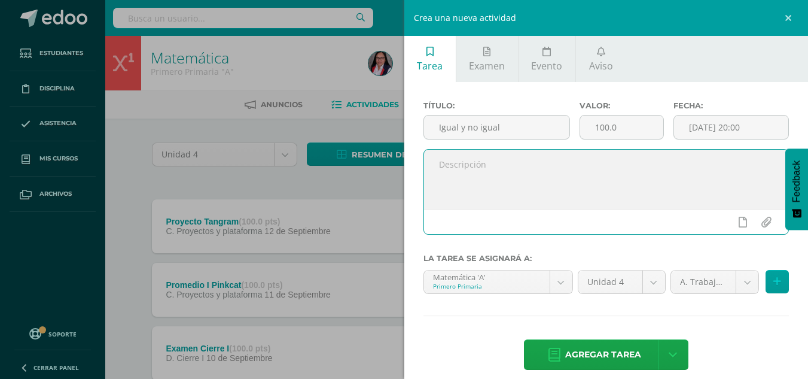
click at [463, 166] on textarea at bounding box center [606, 180] width 365 height 60
type textarea "p. 364, 365"
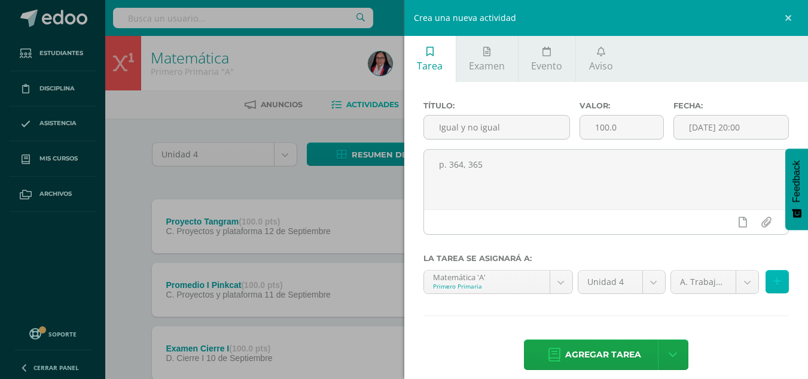
click at [774, 277] on icon at bounding box center [778, 281] width 8 height 10
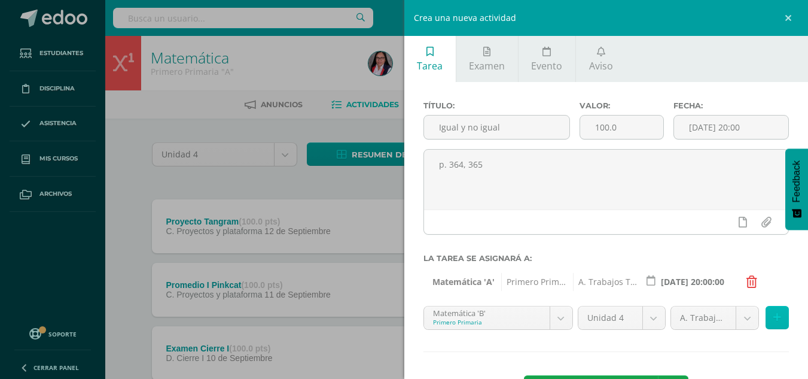
click at [774, 317] on icon at bounding box center [778, 317] width 8 height 10
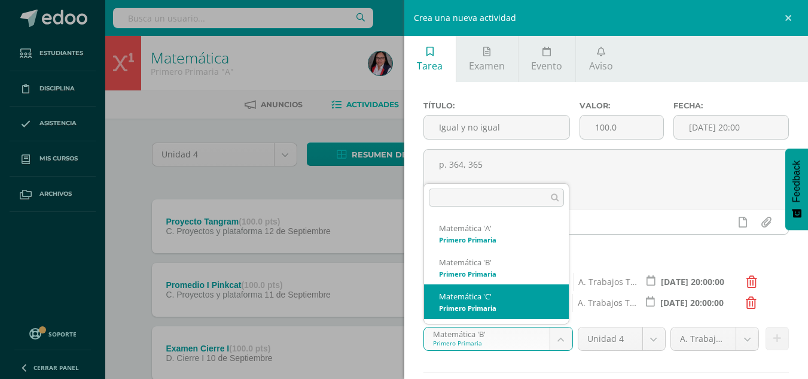
select select "210355"
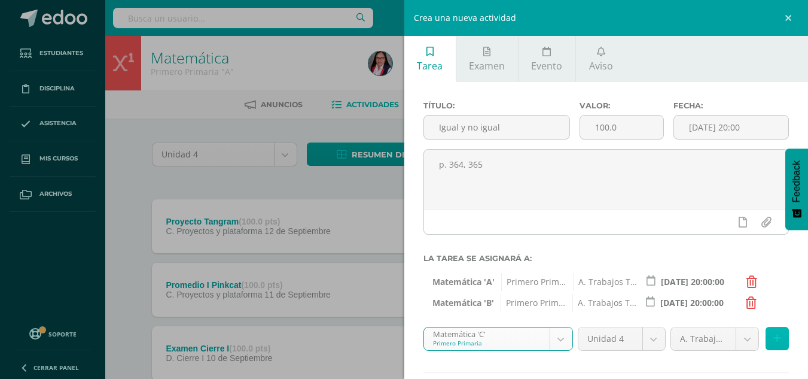
click at [774, 340] on icon at bounding box center [778, 338] width 8 height 10
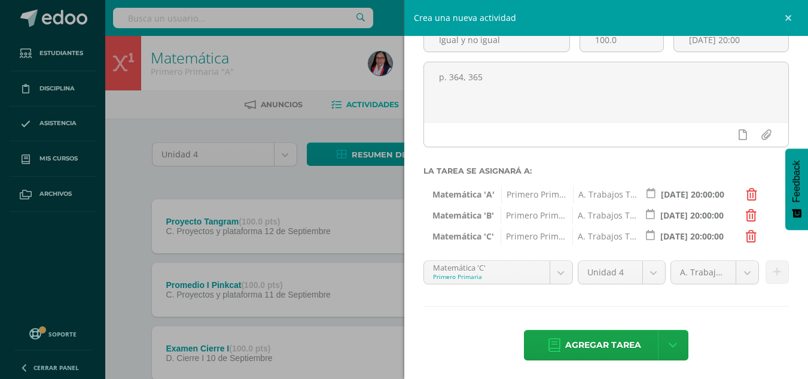
scroll to position [90, 0]
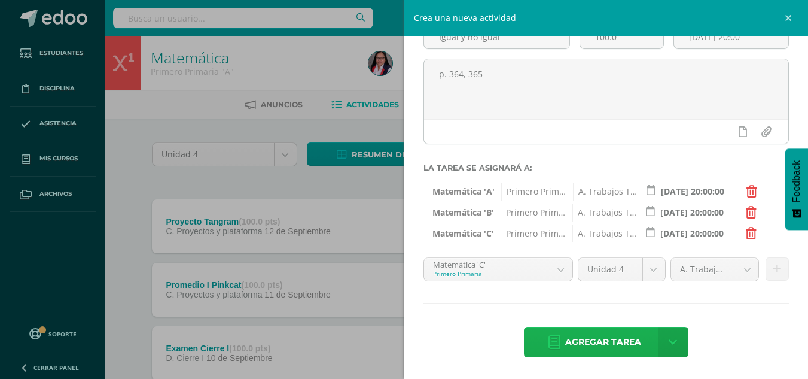
click at [594, 342] on span "Agregar tarea" at bounding box center [603, 341] width 76 height 29
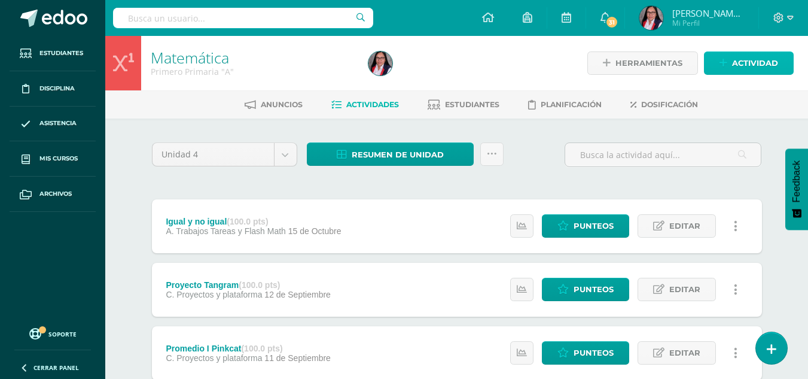
click at [738, 57] on span "Actividad" at bounding box center [755, 63] width 46 height 22
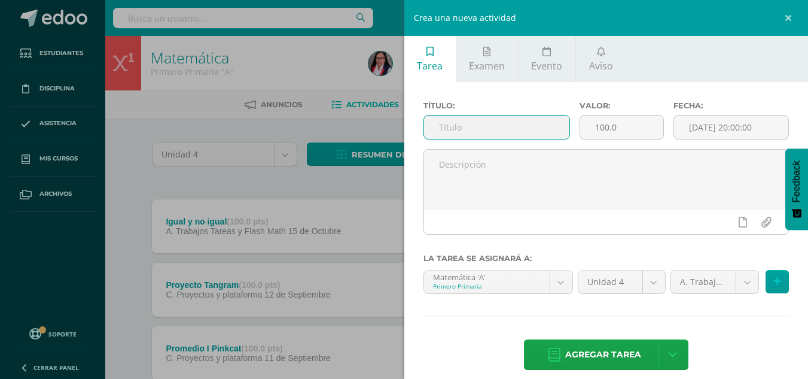
click at [502, 133] on input "text" at bounding box center [496, 126] width 145 height 23
type input "Partes iguales"
click at [717, 128] on input "[DATE] 20:00:00" at bounding box center [731, 126] width 114 height 23
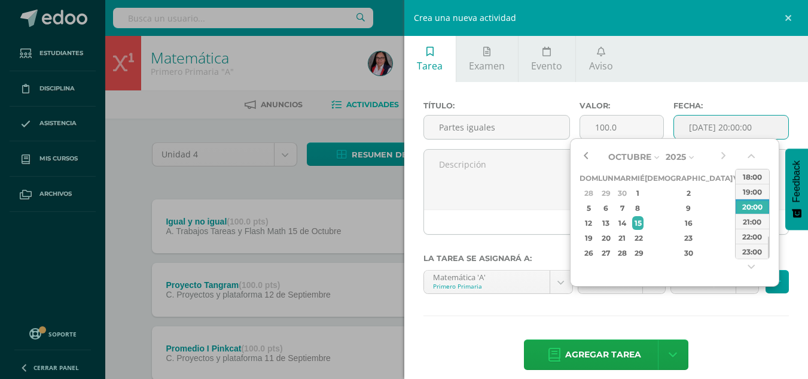
click at [583, 154] on button "button" at bounding box center [586, 157] width 12 height 18
click at [612, 236] on div "22" at bounding box center [606, 238] width 13 height 14
type input "2025-09-22 20:00"
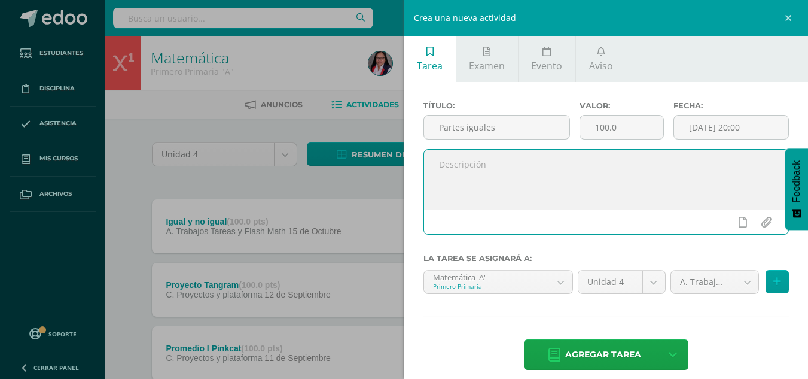
click at [528, 185] on textarea at bounding box center [606, 180] width 365 height 60
type textarea "p. 687"
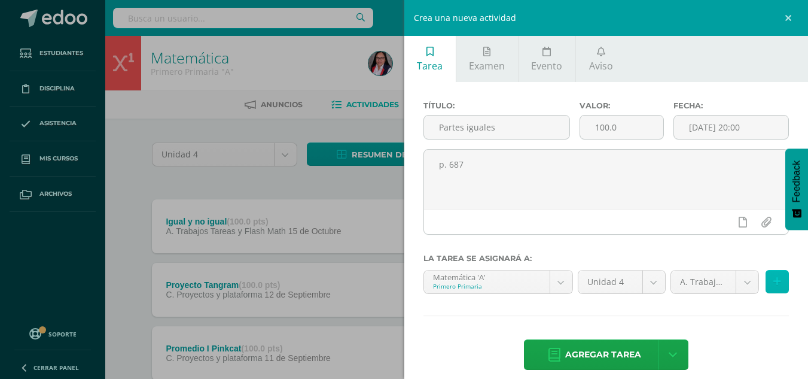
click at [774, 278] on icon at bounding box center [778, 281] width 8 height 10
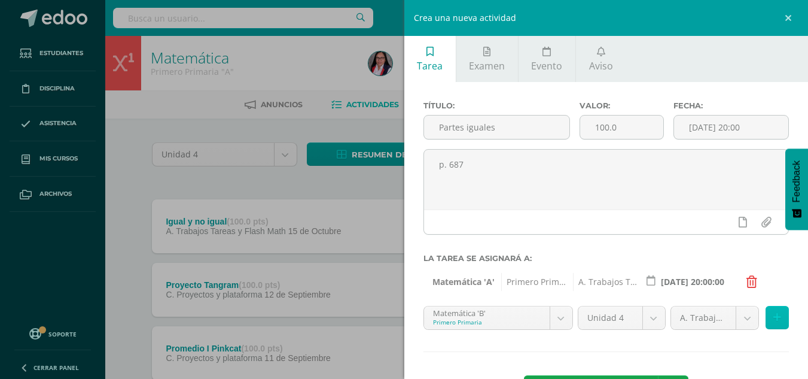
click at [774, 317] on icon at bounding box center [778, 317] width 8 height 10
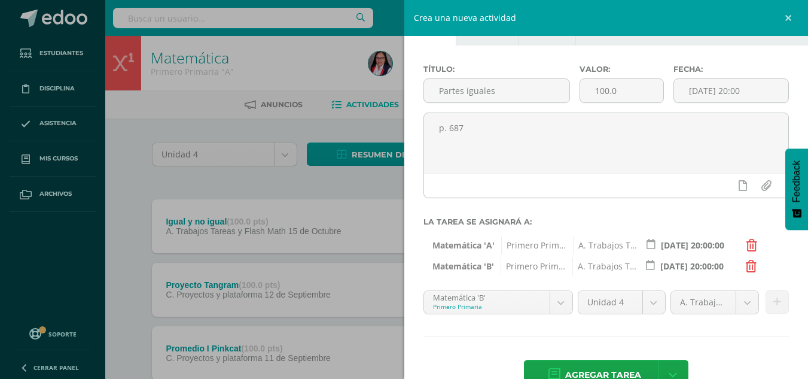
scroll to position [40, 0]
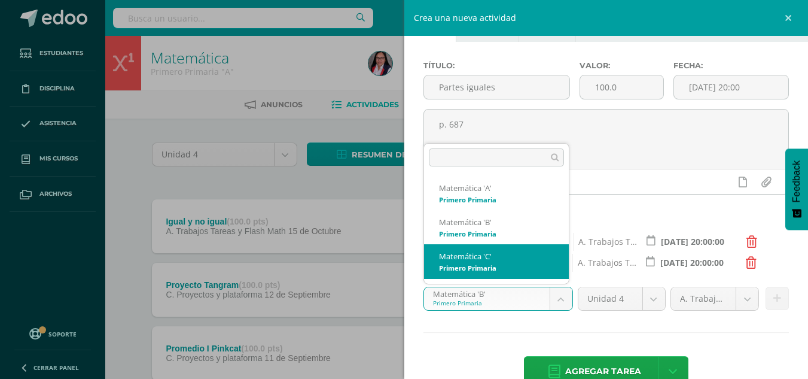
select select "210355"
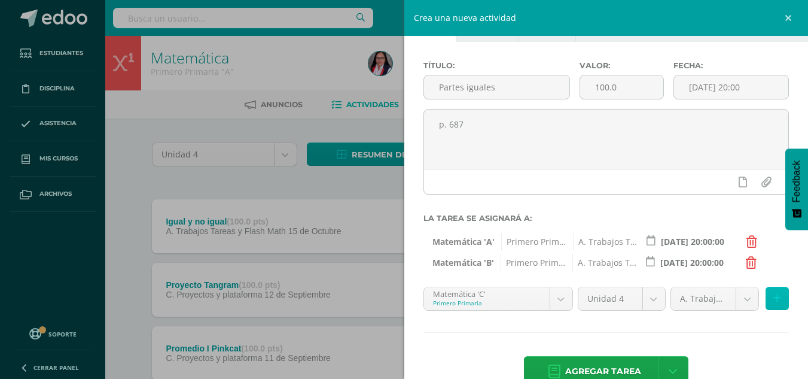
click at [774, 298] on icon at bounding box center [778, 298] width 8 height 10
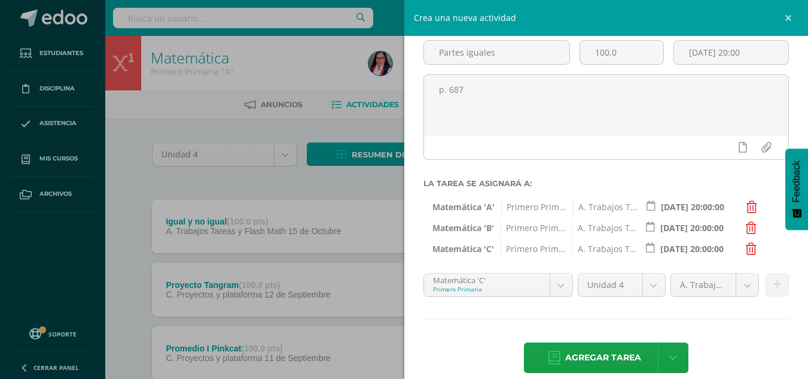
scroll to position [75, 0]
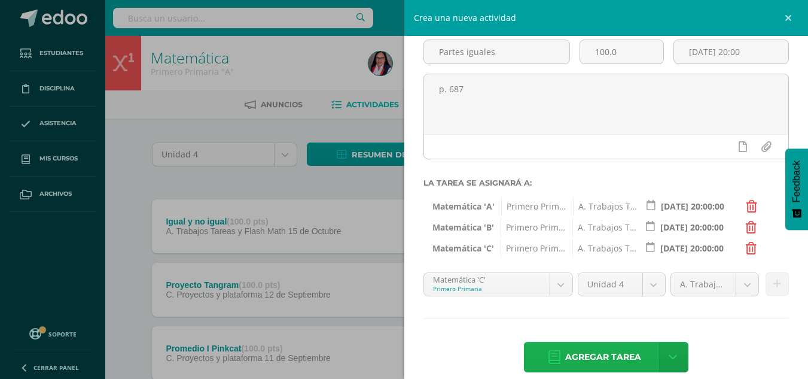
click at [596, 352] on span "Agregar tarea" at bounding box center [603, 356] width 76 height 29
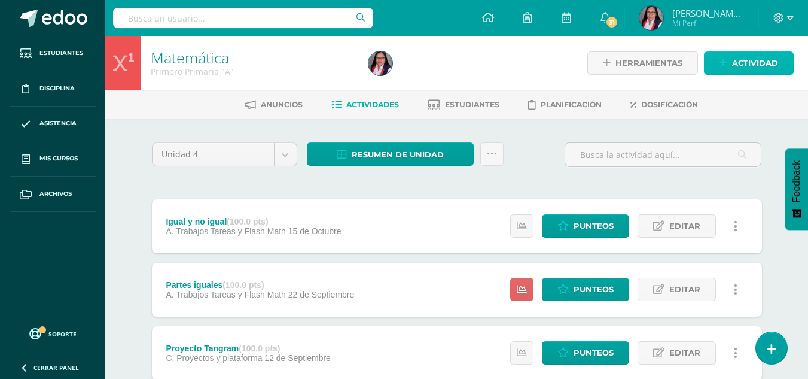
click at [756, 65] on span "Actividad" at bounding box center [755, 63] width 46 height 22
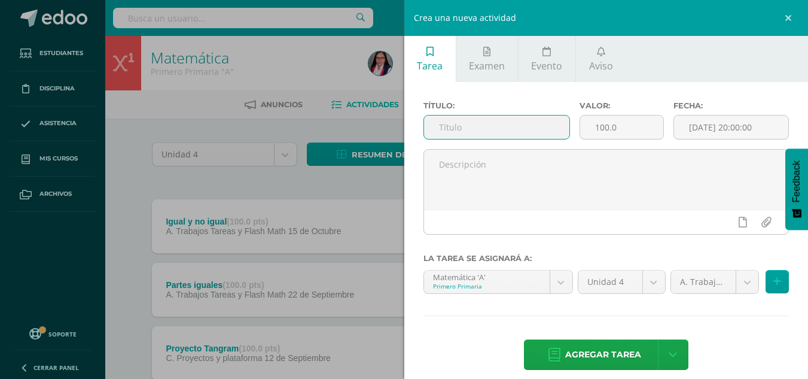
click at [522, 127] on input "text" at bounding box center [496, 126] width 145 height 23
type input "Partes iguales de un entero"
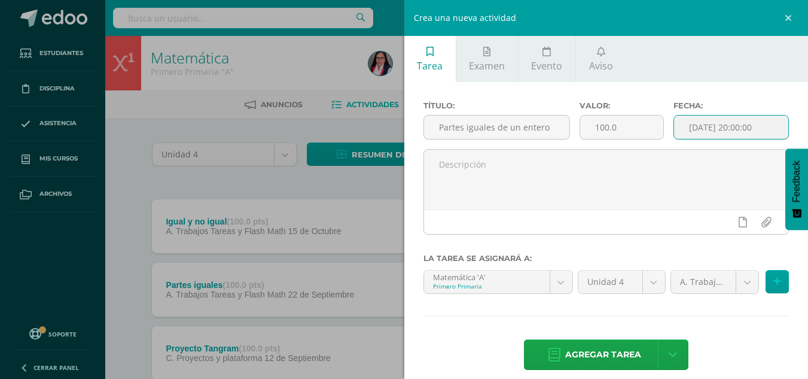
click at [711, 126] on input "[DATE] 20:00:00" at bounding box center [731, 126] width 114 height 23
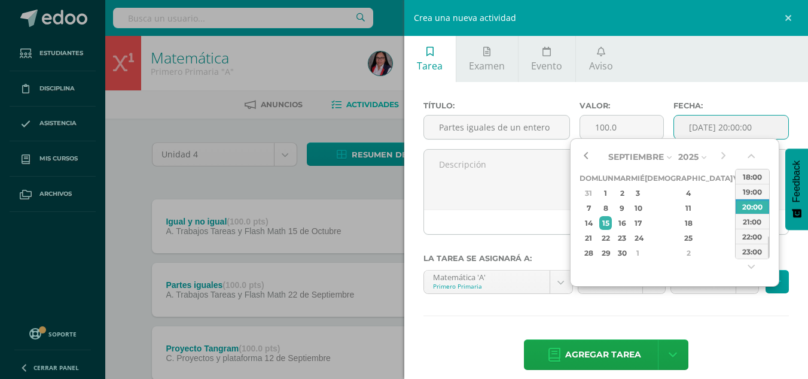
click at [584, 154] on button "button" at bounding box center [586, 157] width 12 height 18
click at [630, 237] on div "23" at bounding box center [623, 238] width 14 height 14
type input "[DATE] 20:00"
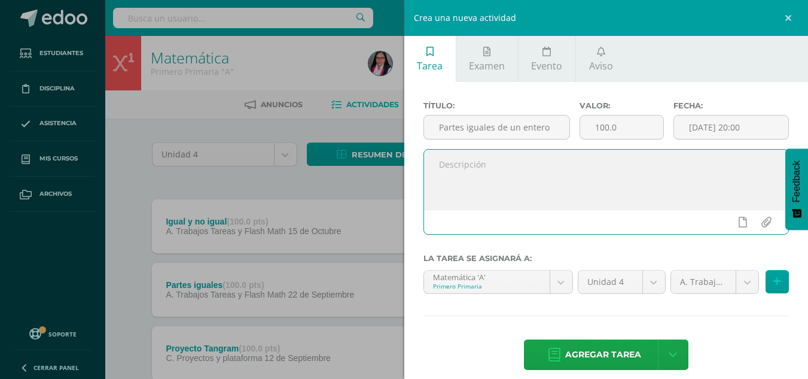
click at [468, 169] on textarea at bounding box center [606, 180] width 365 height 60
type textarea "p. 693"
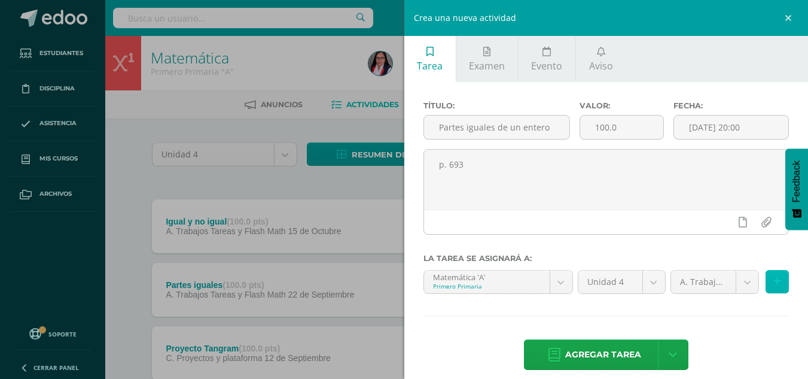
click at [774, 276] on icon at bounding box center [778, 281] width 8 height 10
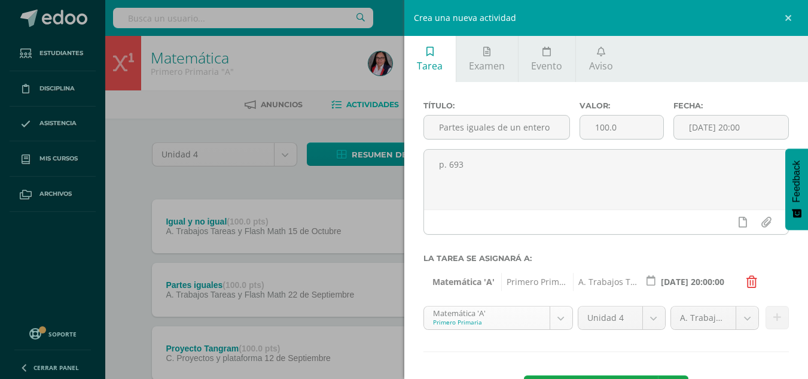
click at [774, 316] on icon at bounding box center [778, 317] width 8 height 10
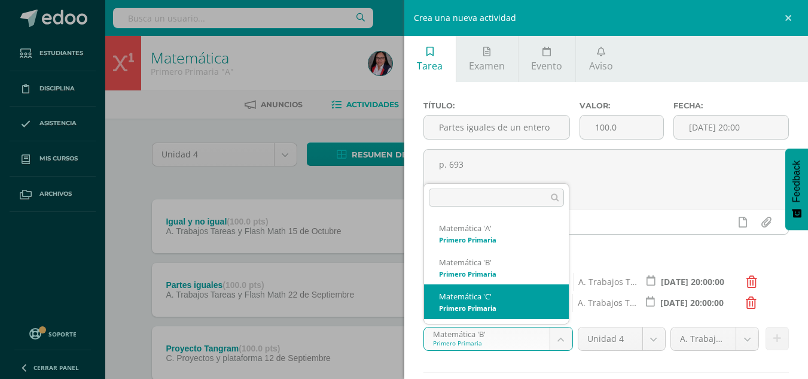
select select "210355"
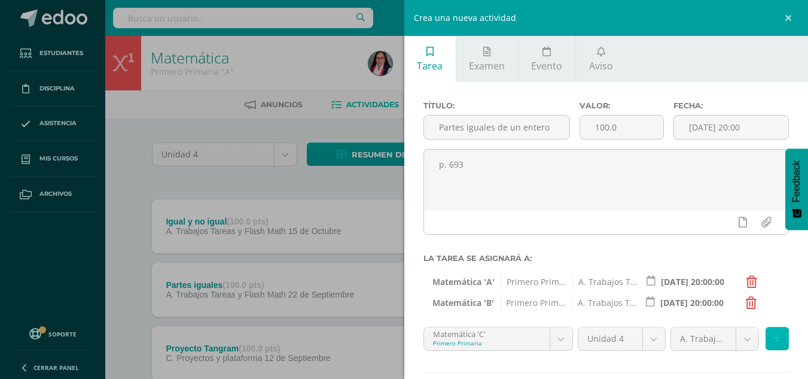
click at [774, 337] on icon at bounding box center [778, 338] width 8 height 10
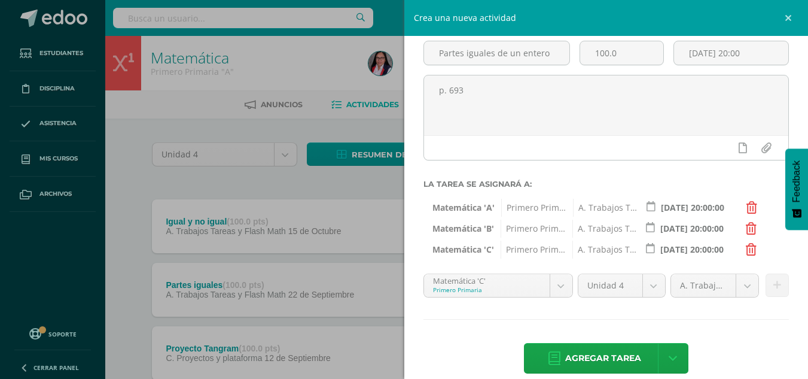
scroll to position [90, 0]
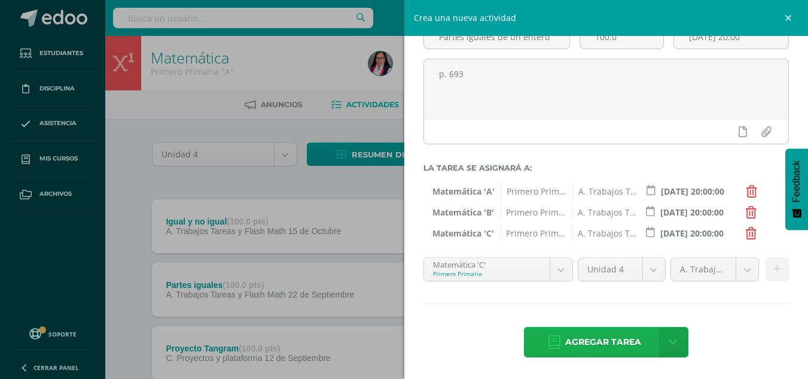
click at [593, 343] on span "Agregar tarea" at bounding box center [603, 341] width 76 height 29
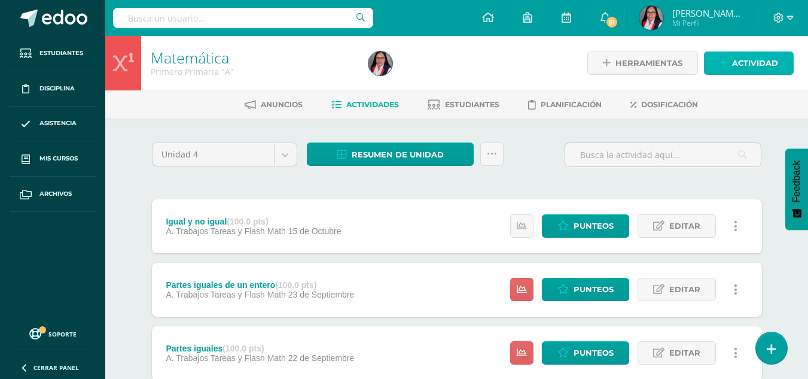
click at [752, 60] on span "Actividad" at bounding box center [755, 63] width 46 height 22
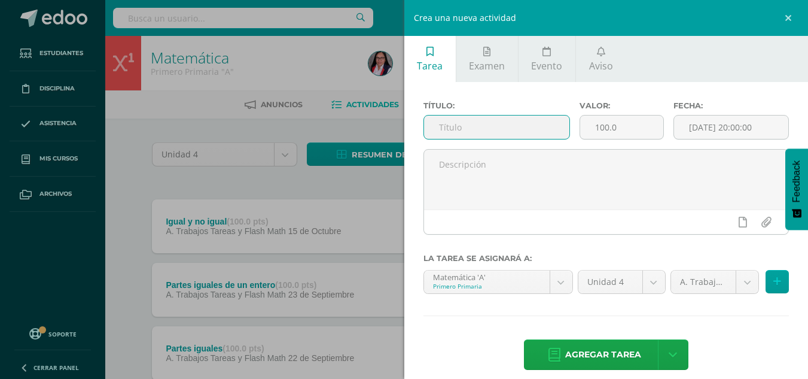
click at [463, 128] on input "text" at bounding box center [496, 126] width 145 height 23
type input "Ñ"
type input "l"
type input "Leer gráficas [PERSON_NAME]"
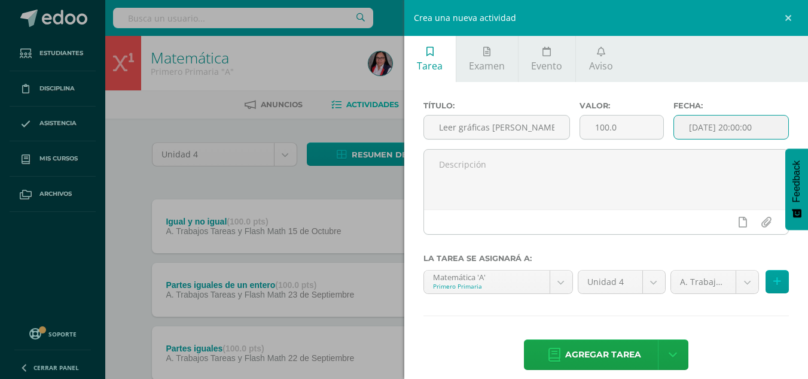
click at [748, 125] on input "[DATE] 20:00:00" at bounding box center [731, 126] width 114 height 23
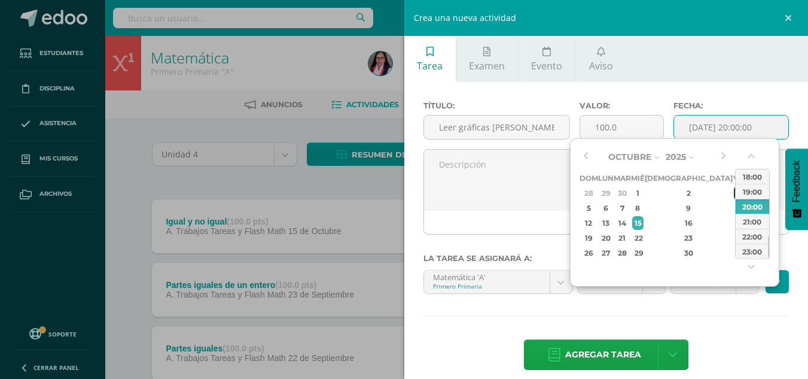
click at [734, 189] on div "3" at bounding box center [739, 193] width 11 height 14
type input "2025-10-03 20:00"
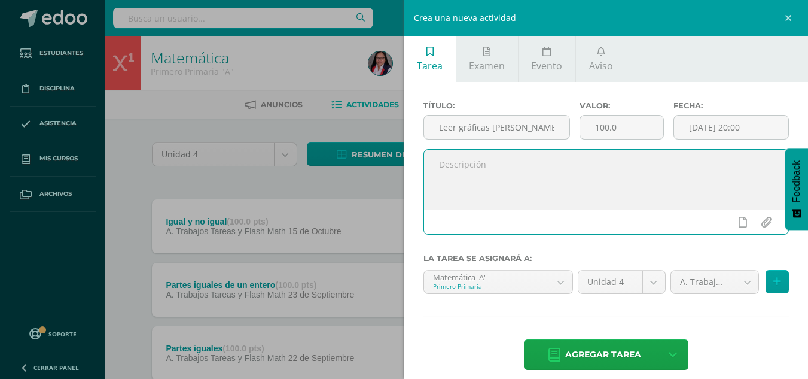
click at [478, 165] on textarea at bounding box center [606, 180] width 365 height 60
type textarea "p. 735"
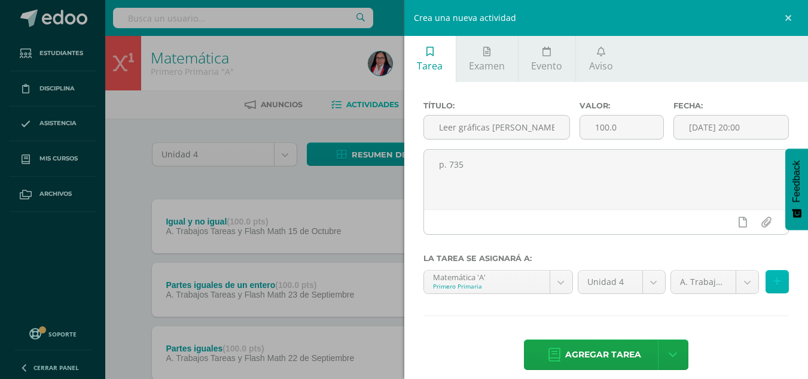
click at [774, 280] on icon at bounding box center [778, 281] width 8 height 10
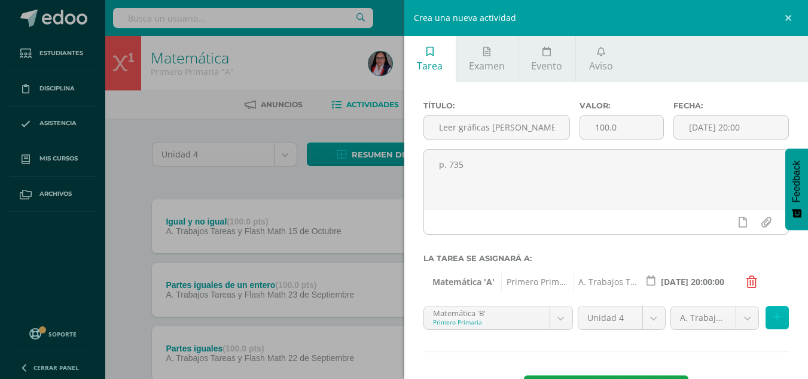
click at [774, 316] on icon at bounding box center [778, 317] width 8 height 10
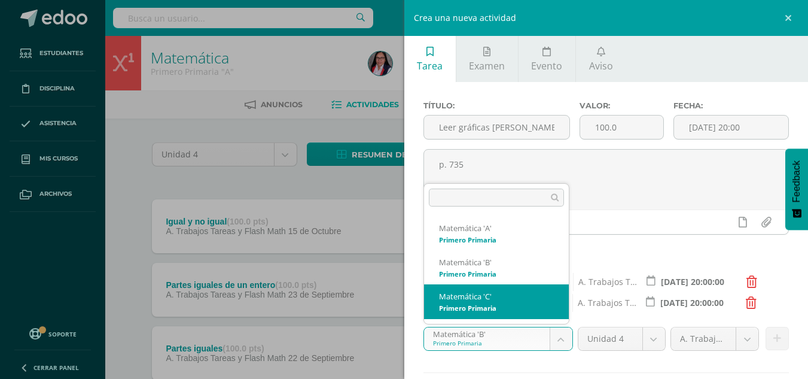
select select "210355"
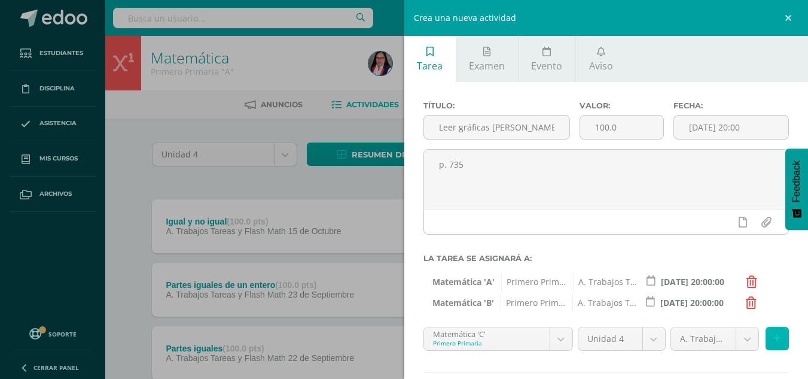
click at [774, 339] on icon at bounding box center [778, 338] width 8 height 10
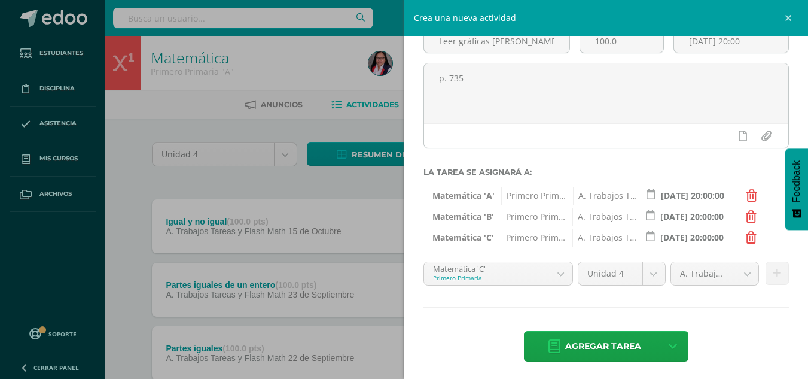
scroll to position [90, 0]
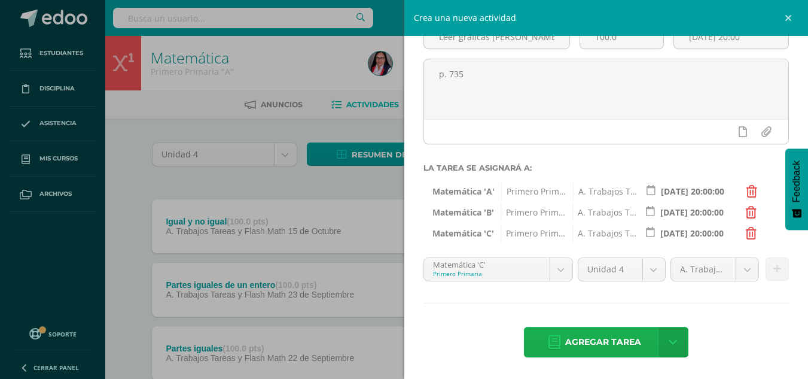
click at [594, 339] on span "Agregar tarea" at bounding box center [603, 341] width 76 height 29
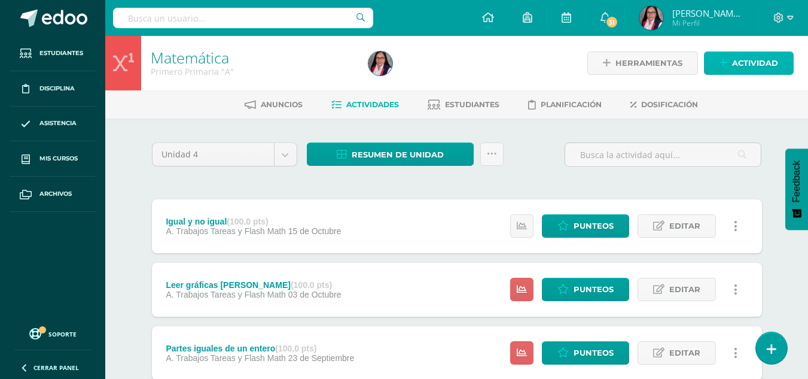
click at [755, 62] on span "Actividad" at bounding box center [755, 63] width 46 height 22
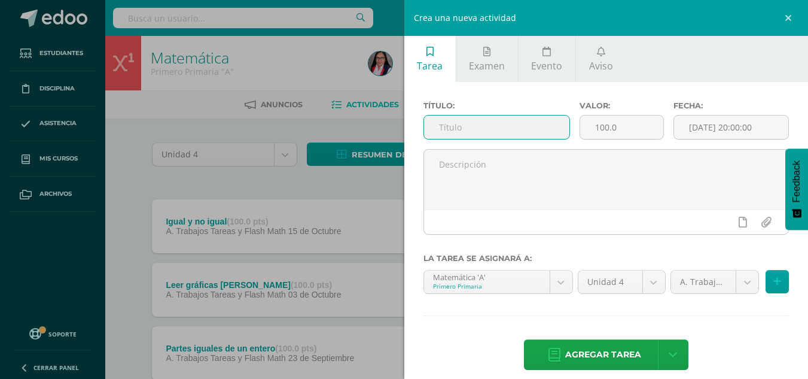
click at [466, 132] on input "text" at bounding box center [496, 126] width 145 height 23
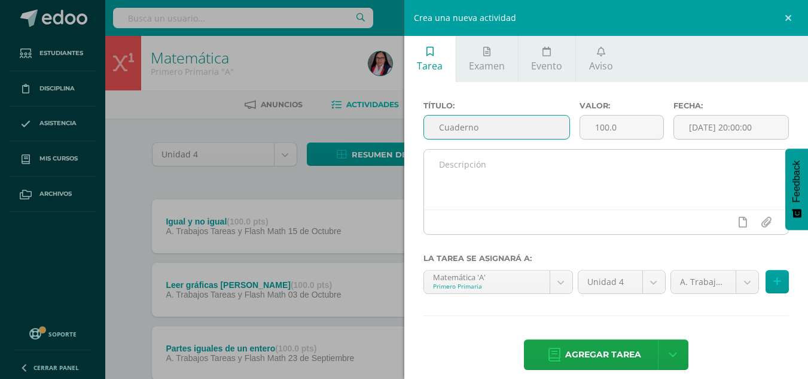
type input "Cuaderno"
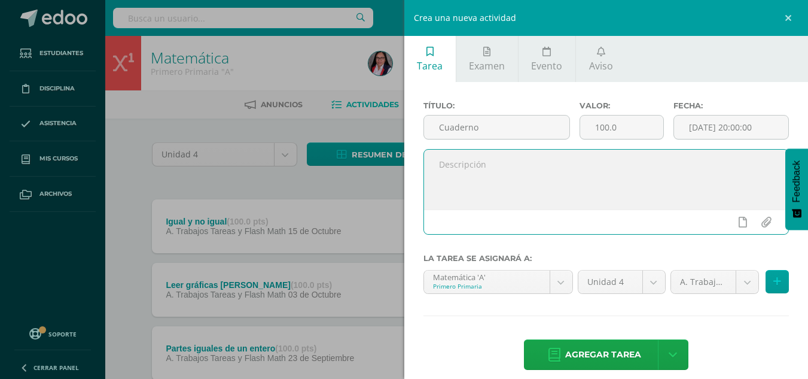
click at [442, 171] on textarea at bounding box center [606, 180] width 365 height 60
type textarea "Contenido"
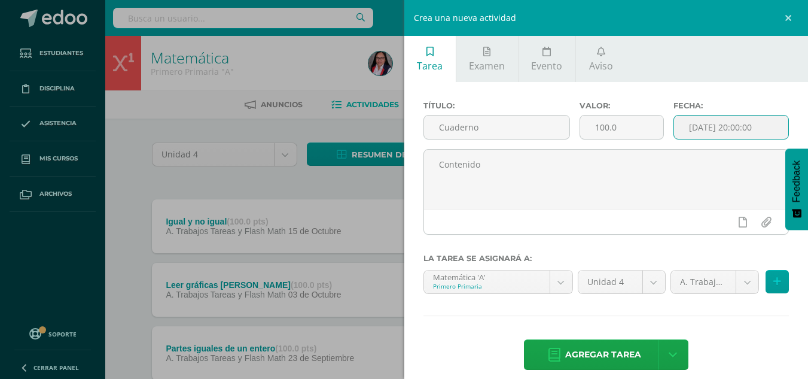
click at [697, 122] on input "[DATE] 20:00:00" at bounding box center [731, 126] width 114 height 23
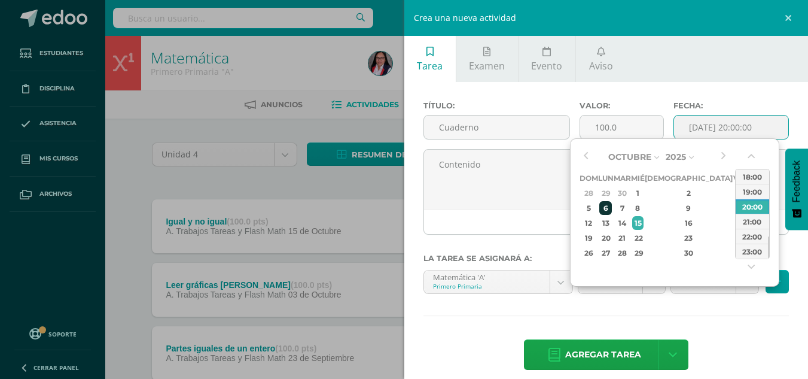
click at [610, 208] on div "6" at bounding box center [606, 208] width 13 height 14
type input "[DATE] 20:00"
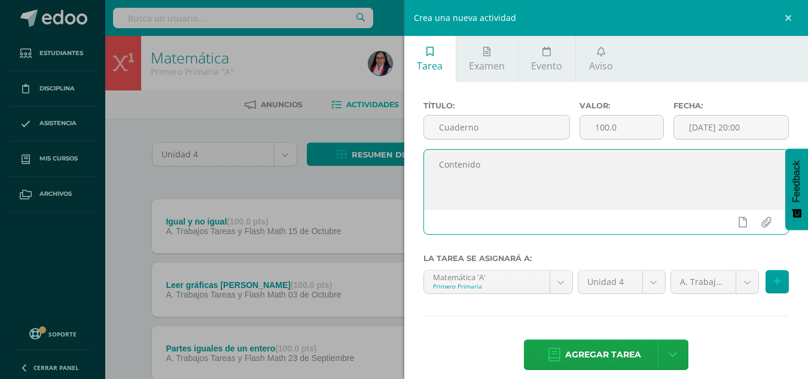
click at [535, 174] on textarea "Contenido" at bounding box center [606, 180] width 365 height 60
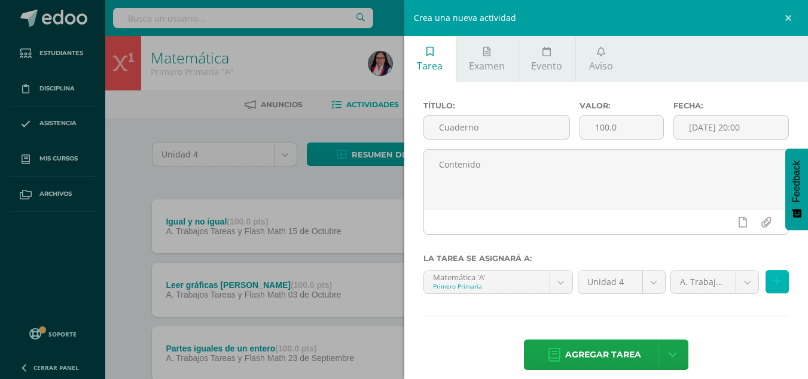
click at [774, 282] on icon at bounding box center [778, 281] width 8 height 10
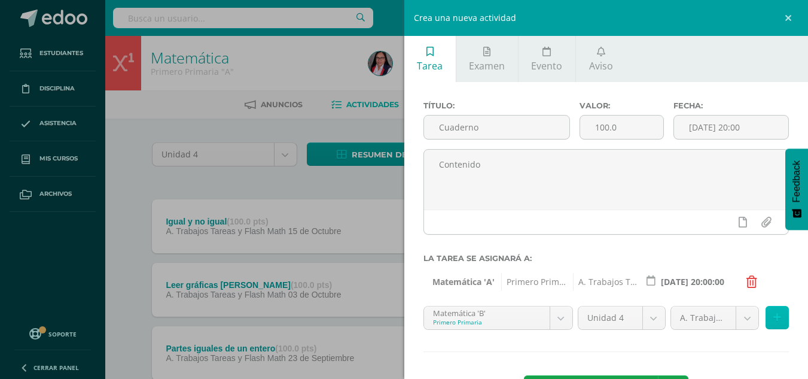
click at [774, 319] on icon at bounding box center [778, 317] width 8 height 10
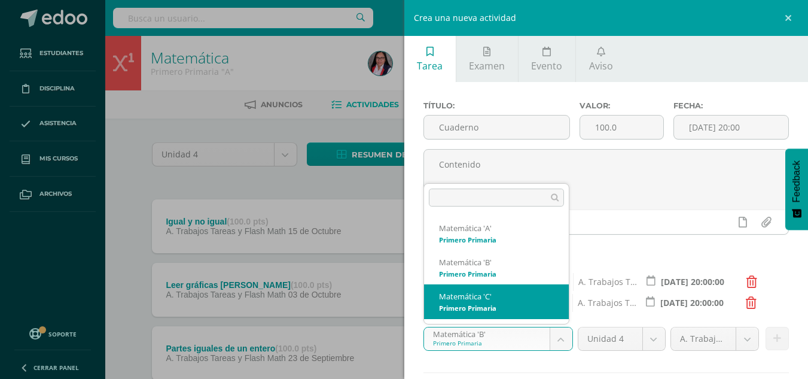
select select "210355"
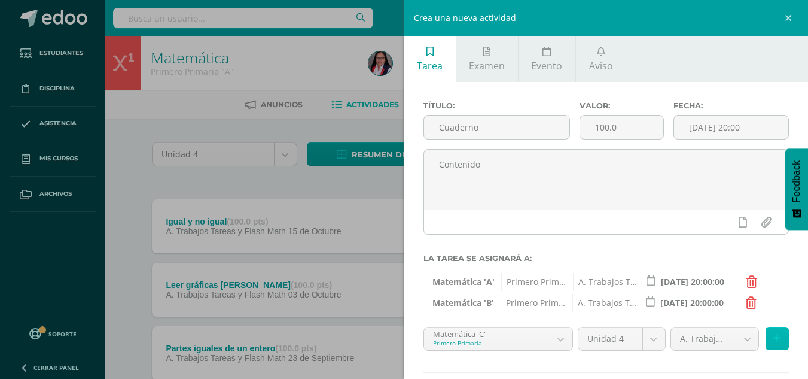
click at [774, 340] on button at bounding box center [777, 338] width 23 height 23
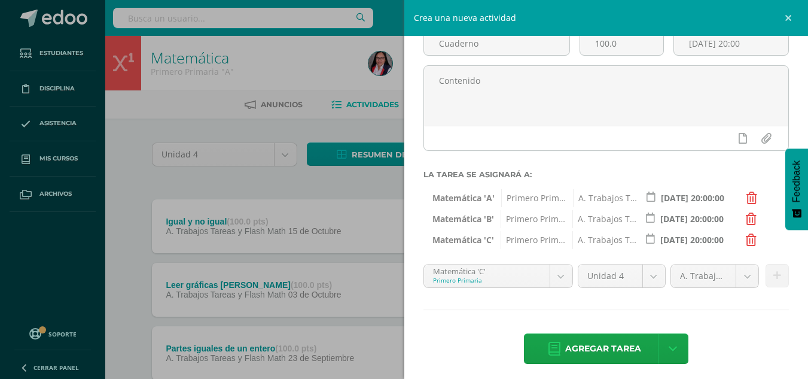
scroll to position [90, 0]
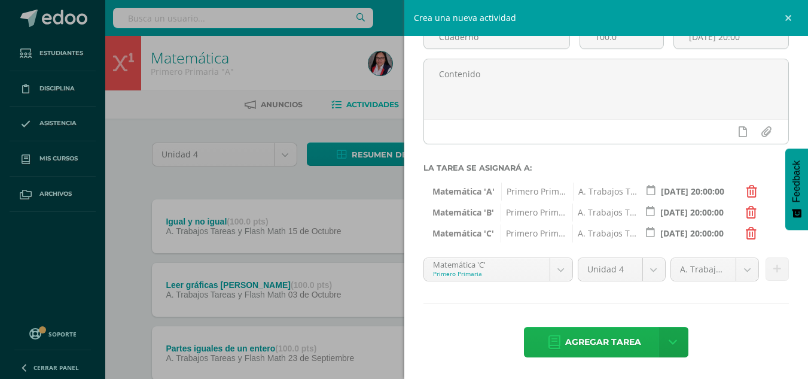
click at [592, 343] on span "Agregar tarea" at bounding box center [603, 341] width 76 height 29
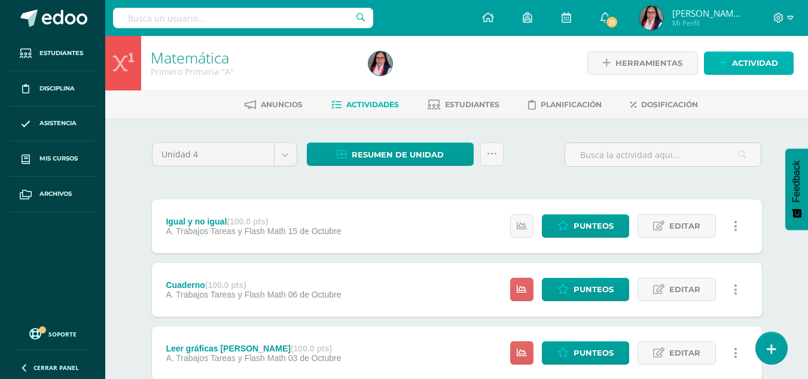
click at [754, 57] on span "Actividad" at bounding box center [755, 63] width 46 height 22
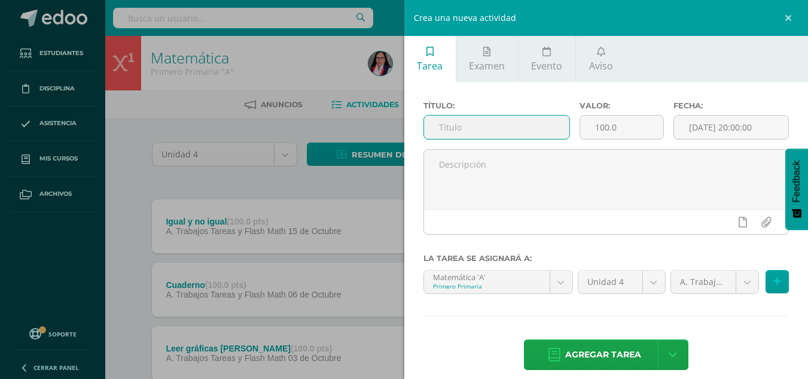
click at [450, 130] on input "text" at bounding box center [496, 126] width 145 height 23
type input "Flash Math"
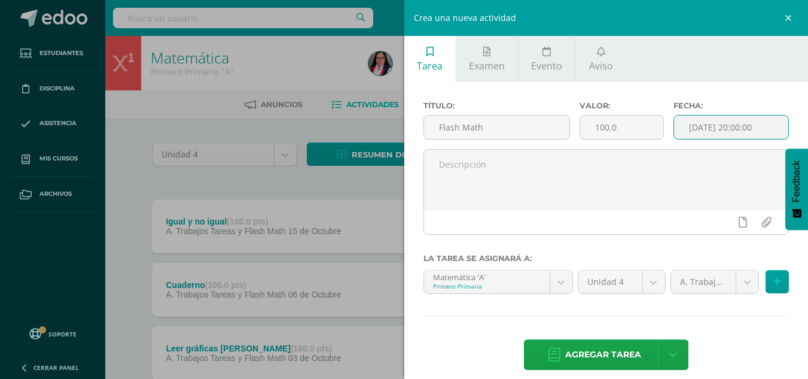
click at [728, 124] on input "[DATE] 20:00:00" at bounding box center [731, 126] width 114 height 23
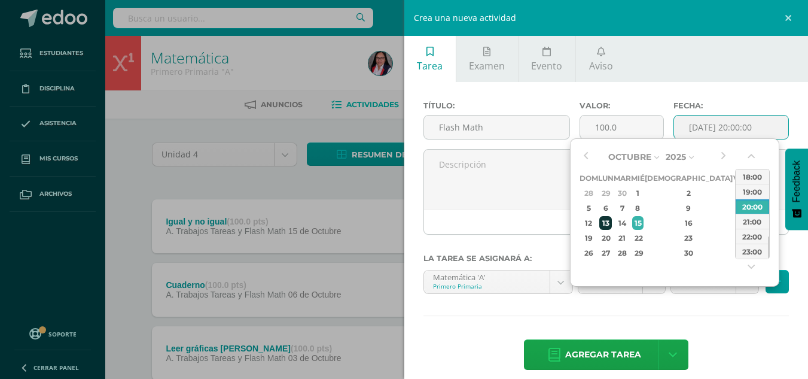
click at [612, 224] on div "13" at bounding box center [606, 223] width 13 height 14
type input "[DATE] 20:00"
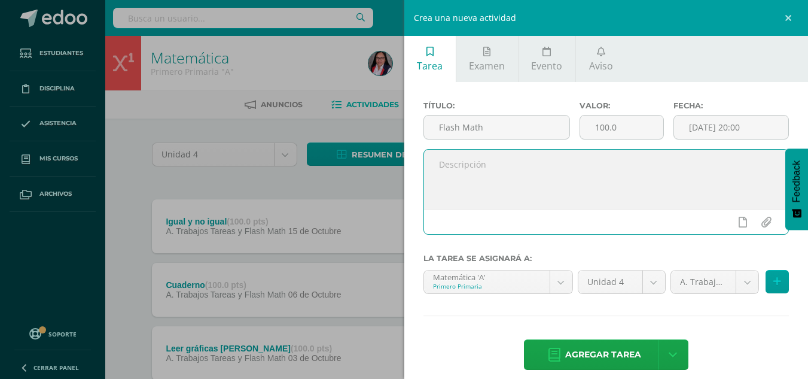
click at [458, 165] on textarea at bounding box center [606, 180] width 365 height 60
type textarea "Contenido"
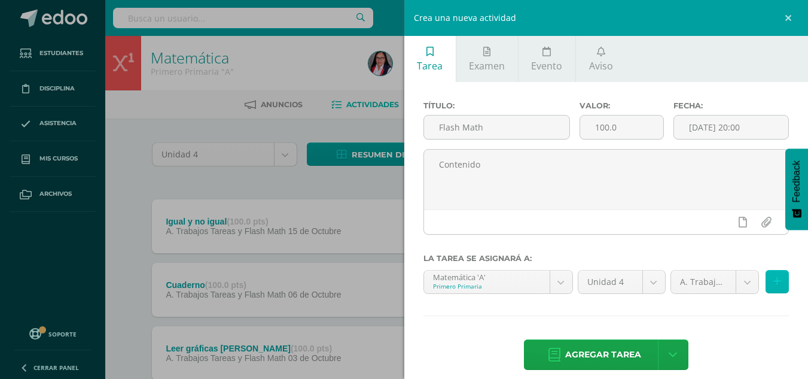
click at [774, 284] on icon at bounding box center [778, 281] width 8 height 10
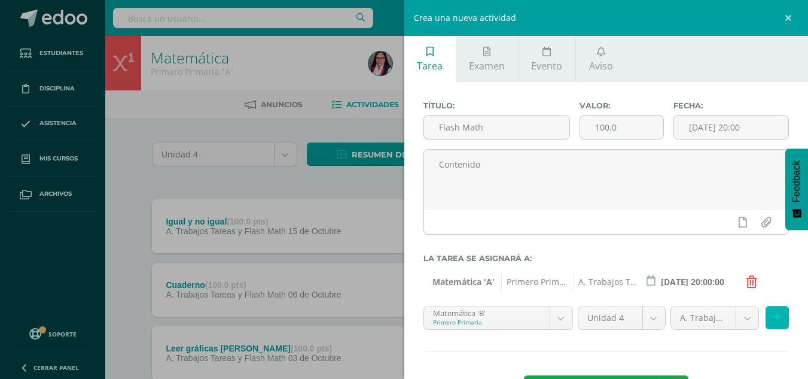
click at [774, 321] on icon at bounding box center [778, 317] width 8 height 10
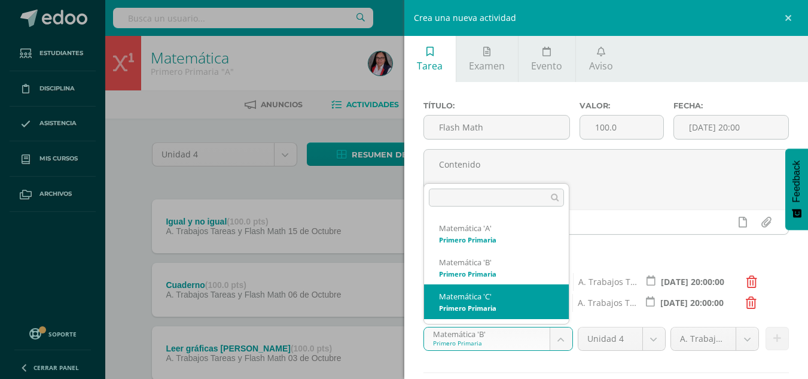
select select "210355"
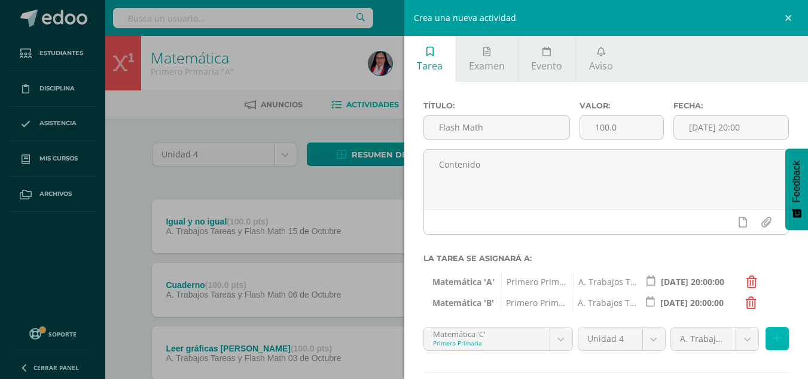
click at [772, 337] on button at bounding box center [777, 338] width 23 height 23
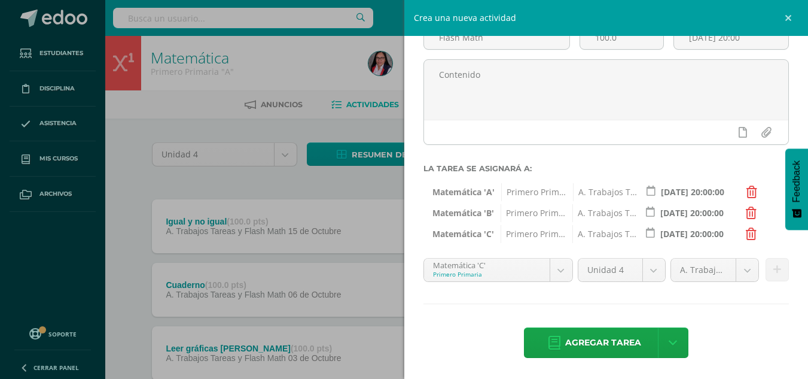
scroll to position [90, 0]
click at [613, 338] on span "Agregar tarea" at bounding box center [603, 341] width 76 height 29
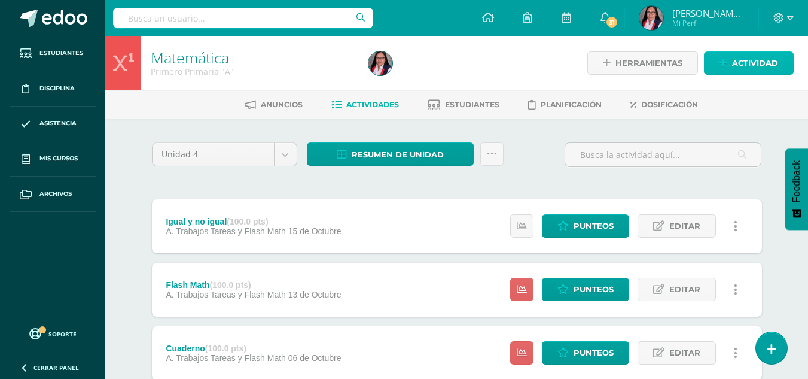
click at [758, 60] on span "Actividad" at bounding box center [755, 63] width 46 height 22
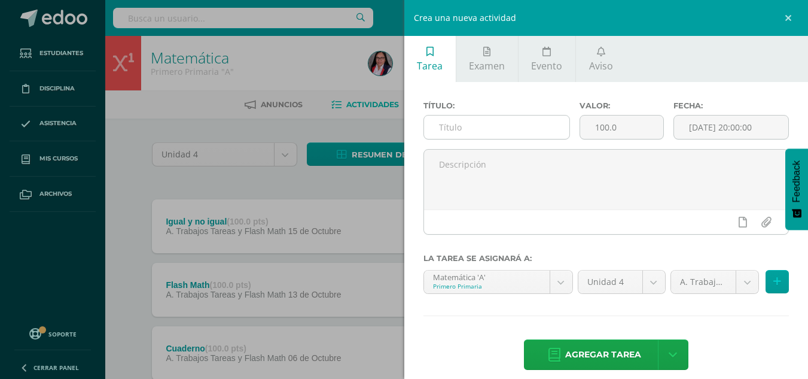
click at [464, 123] on input "text" at bounding box center [496, 126] width 145 height 23
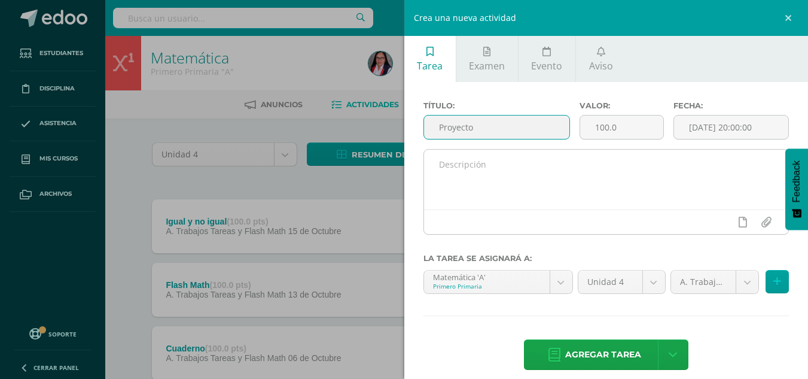
type input "Proyecto"
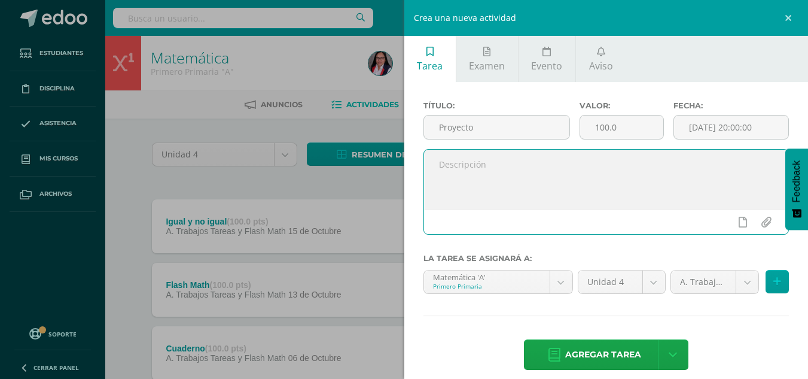
click at [439, 165] on textarea at bounding box center [606, 180] width 365 height 60
type textarea "Tangram"
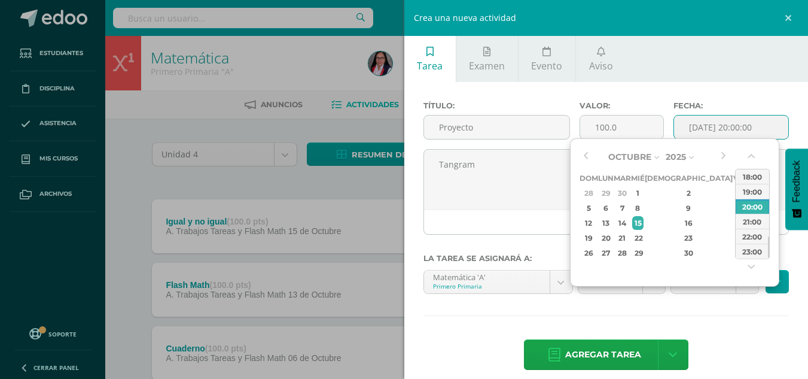
click at [699, 125] on input "[DATE] 20:00:00" at bounding box center [731, 126] width 114 height 23
click at [586, 156] on button "button" at bounding box center [586, 157] width 12 height 18
click at [722, 156] on button "button" at bounding box center [723, 157] width 12 height 18
click at [734, 192] on div "3" at bounding box center [739, 193] width 11 height 14
type input "2025-10-03 20:00"
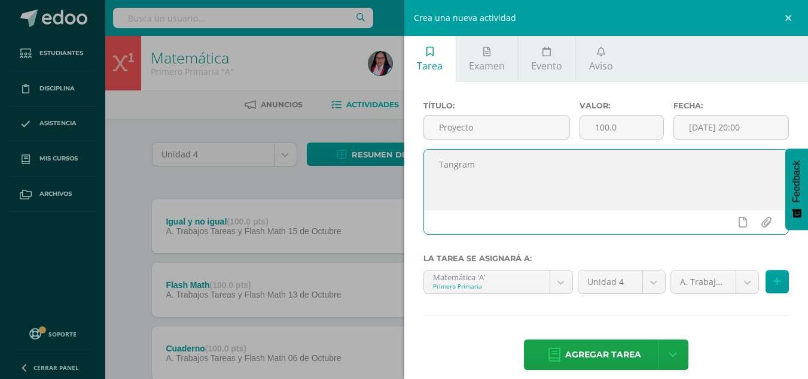
click at [495, 176] on textarea "Tangram" at bounding box center [606, 180] width 365 height 60
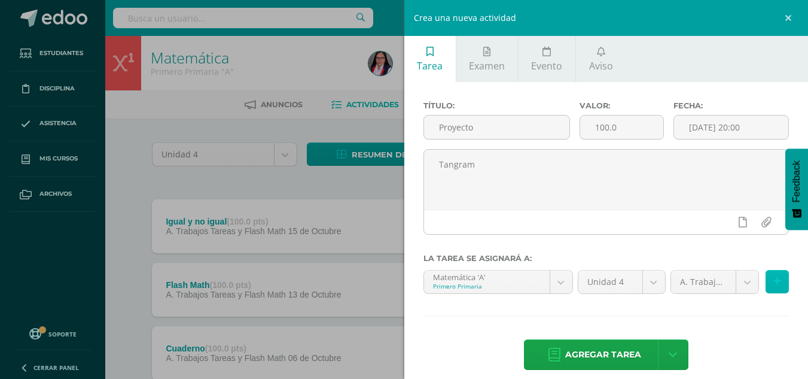
click at [774, 279] on icon at bounding box center [778, 281] width 8 height 10
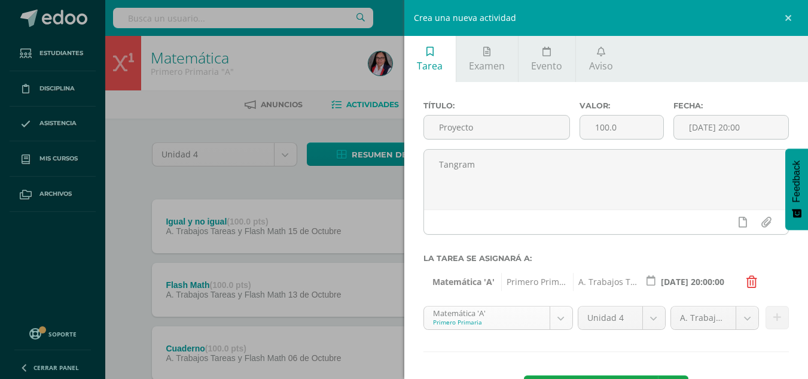
click at [768, 309] on button at bounding box center [777, 317] width 23 height 23
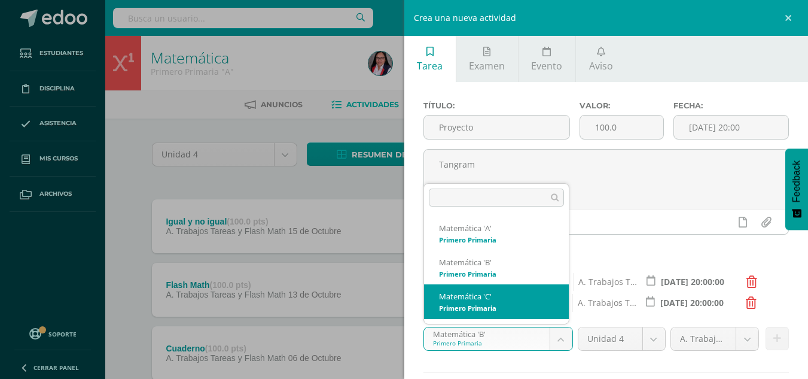
select select "210355"
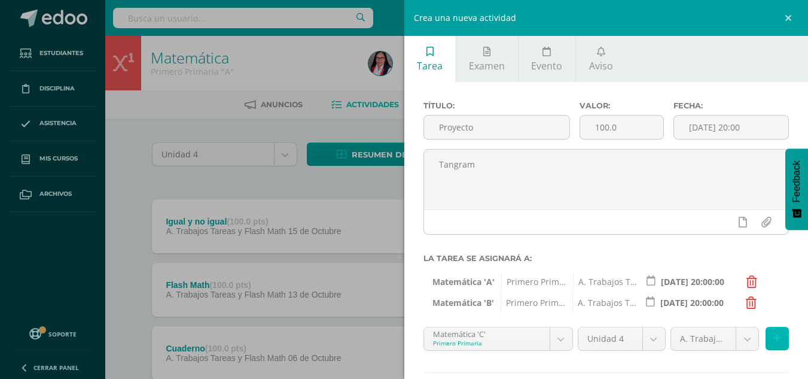
click at [774, 340] on icon at bounding box center [778, 338] width 8 height 10
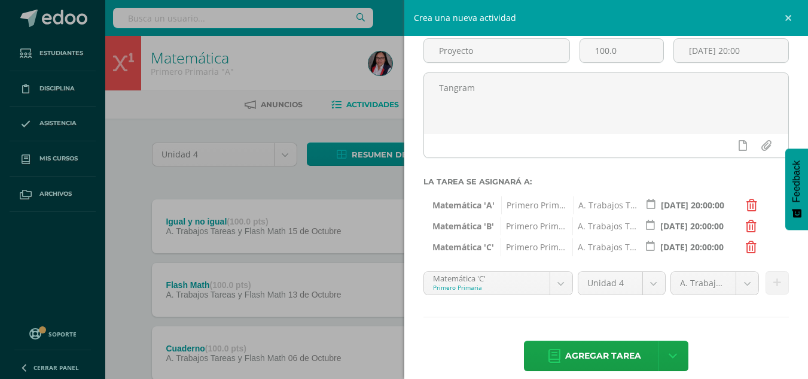
scroll to position [90, 0]
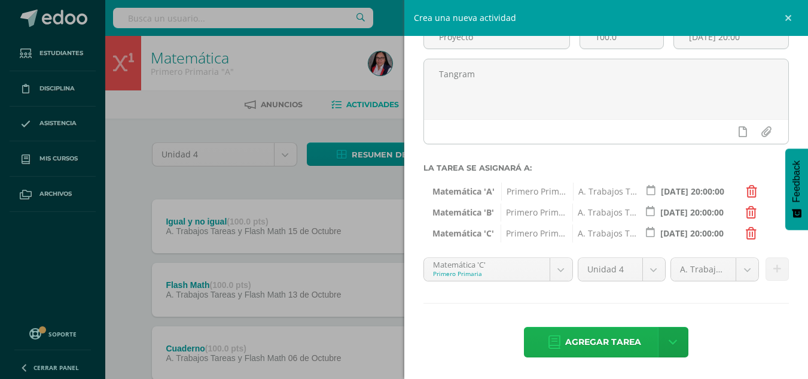
click at [599, 340] on span "Agregar tarea" at bounding box center [603, 341] width 76 height 29
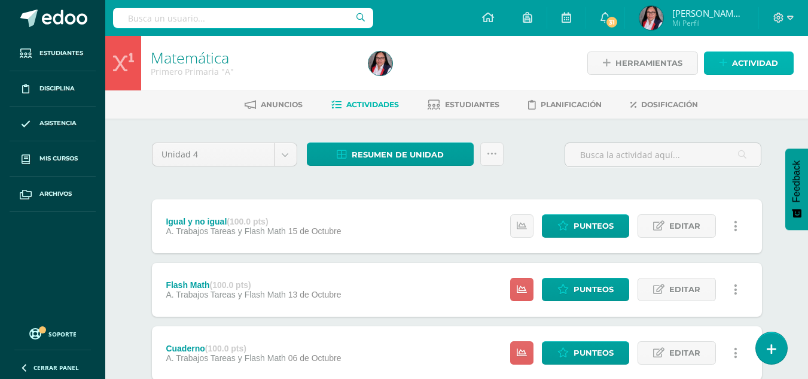
click at [741, 60] on span "Actividad" at bounding box center [755, 63] width 46 height 22
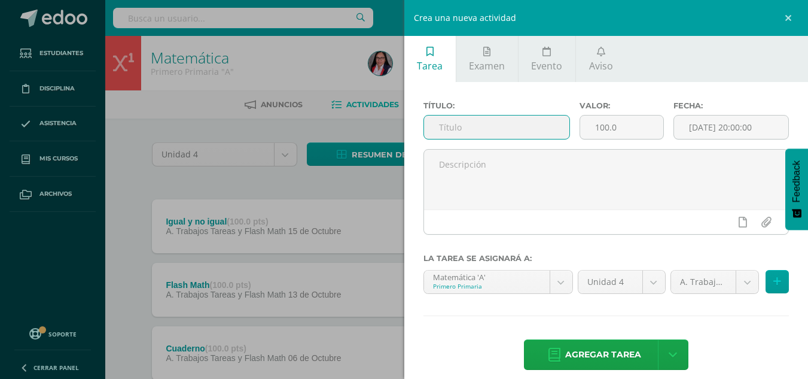
click at [473, 129] on input "text" at bounding box center [496, 126] width 145 height 23
type input "Cierre II"
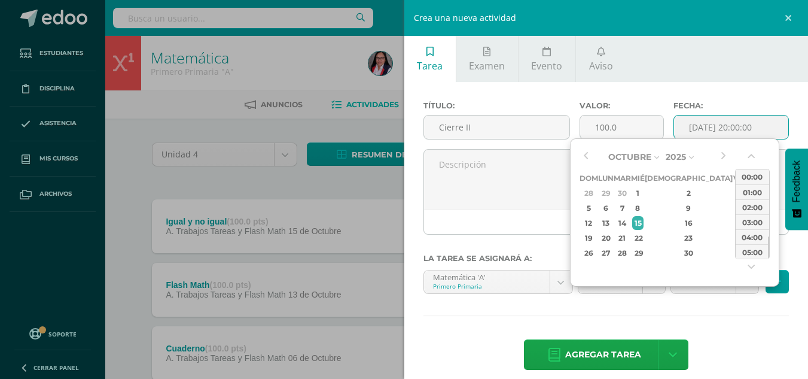
click at [705, 132] on input "[DATE] 20:00:00" at bounding box center [731, 126] width 114 height 23
click at [643, 222] on div "15" at bounding box center [638, 223] width 11 height 14
type input "2025-10-15 20:00"
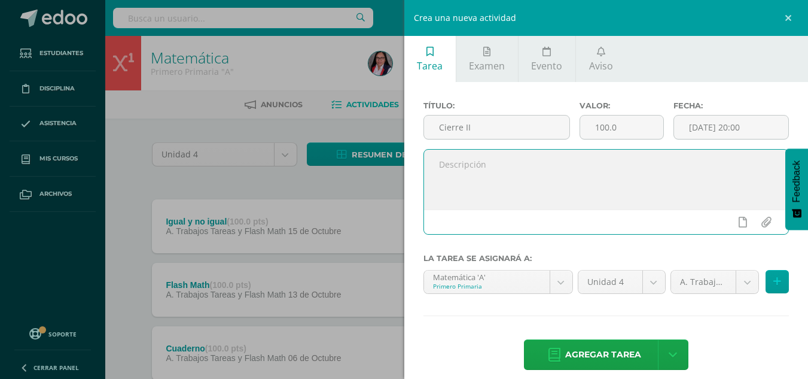
click at [473, 167] on textarea at bounding box center [606, 180] width 365 height 60
type textarea "Evaluación"
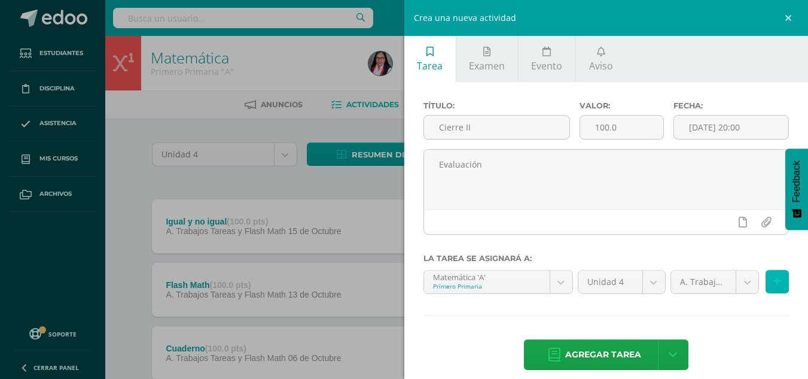
click at [772, 278] on button at bounding box center [777, 281] width 23 height 23
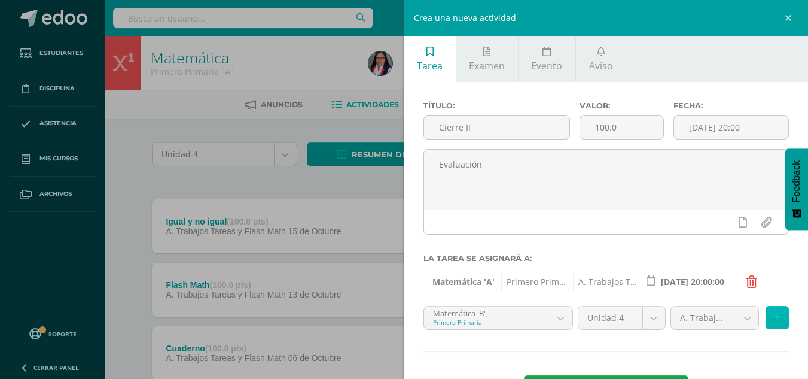
click at [774, 317] on icon at bounding box center [778, 317] width 8 height 10
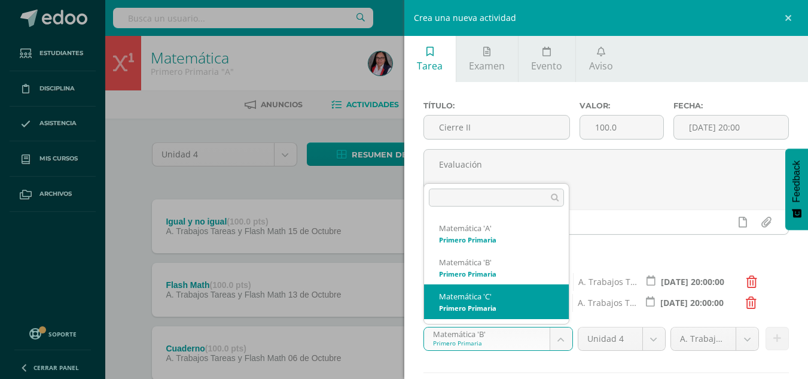
select select "210355"
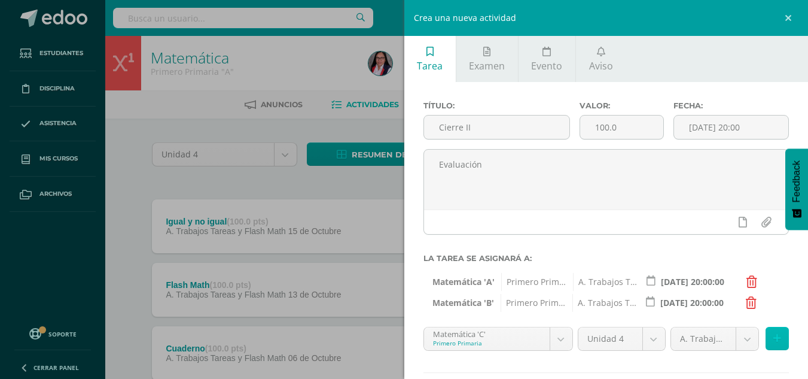
click at [774, 337] on icon at bounding box center [778, 338] width 8 height 10
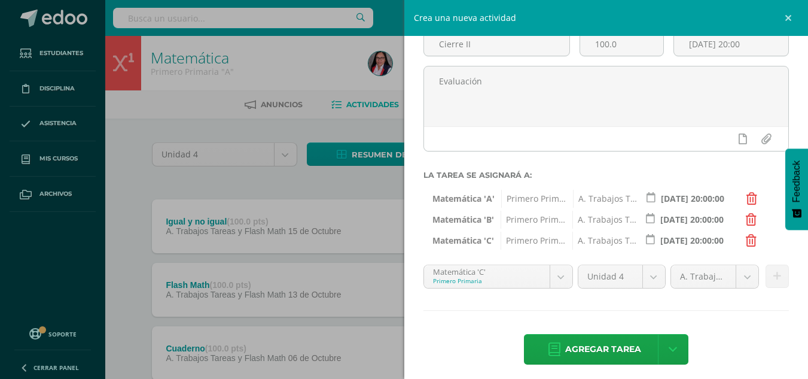
scroll to position [90, 0]
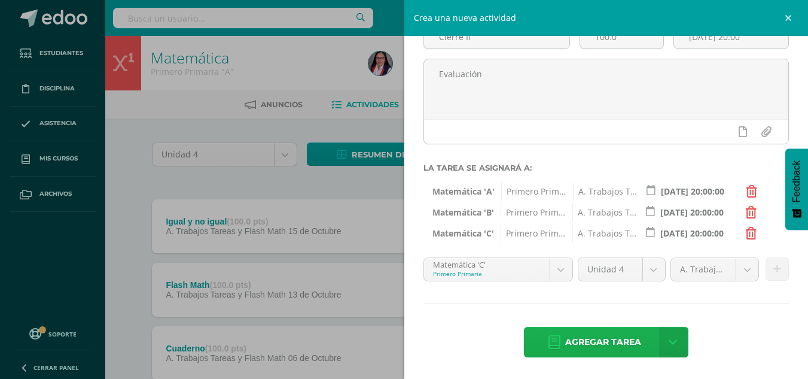
click at [594, 335] on span "Agregar tarea" at bounding box center [603, 341] width 76 height 29
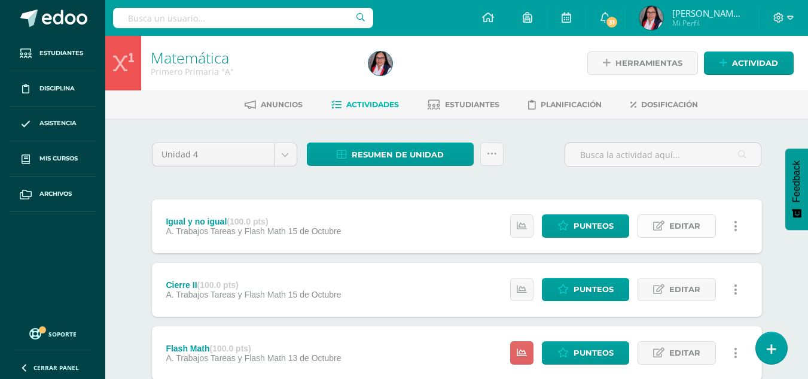
click at [685, 227] on span "Editar" at bounding box center [685, 226] width 31 height 22
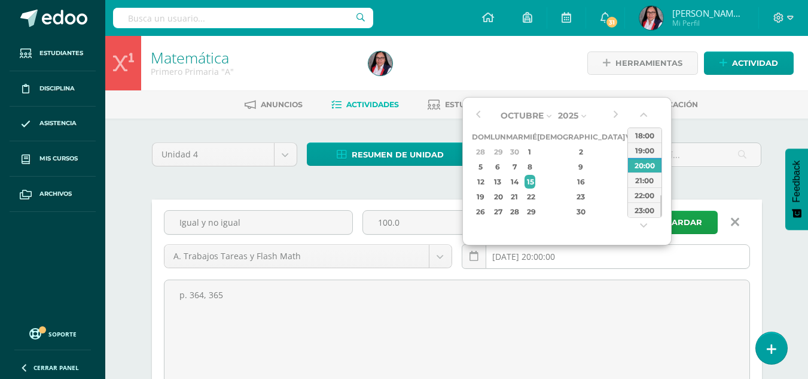
click at [546, 262] on input "[DATE] 20:00:00" at bounding box center [606, 256] width 287 height 23
click at [477, 115] on button "button" at bounding box center [478, 116] width 12 height 18
click at [521, 181] on div "12" at bounding box center [514, 182] width 14 height 14
type input "[DATE] 20:00"
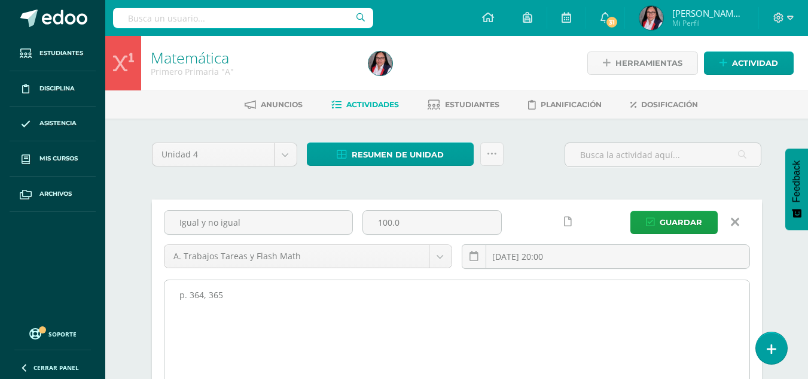
click at [533, 317] on textarea "p. 364, 365" at bounding box center [457, 346] width 585 height 132
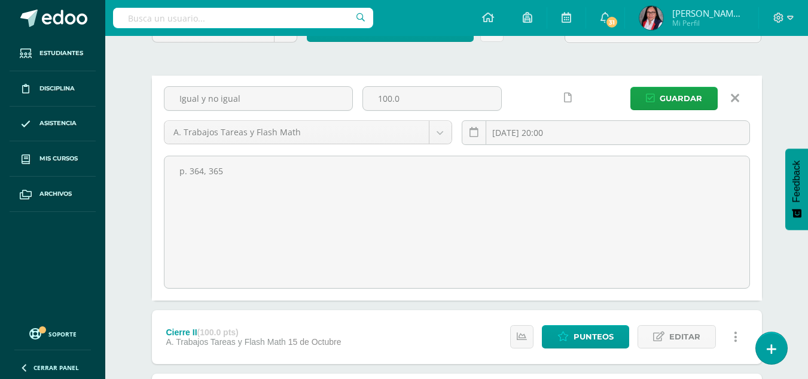
scroll to position [110, 0]
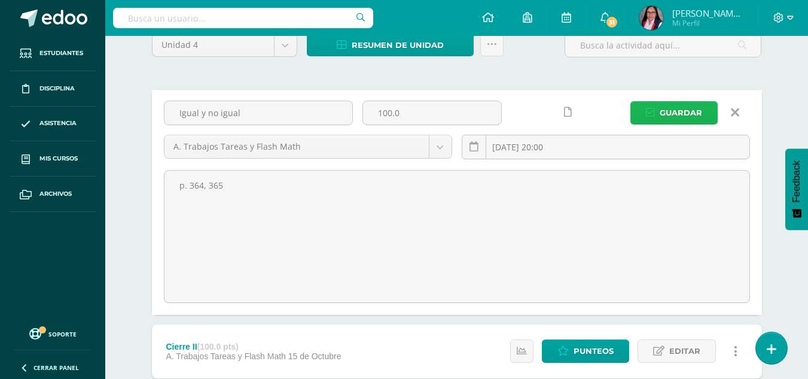
click at [680, 110] on span "Guardar" at bounding box center [681, 113] width 42 height 22
